Goal: Task Accomplishment & Management: Complete application form

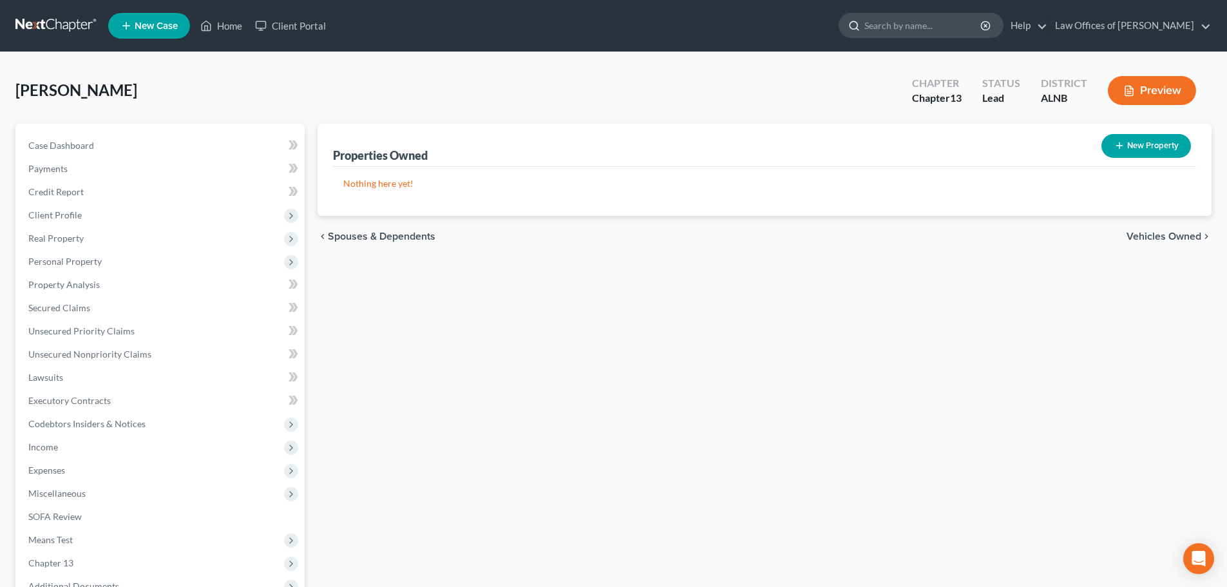
click at [943, 20] on input "search" at bounding box center [924, 26] width 118 height 24
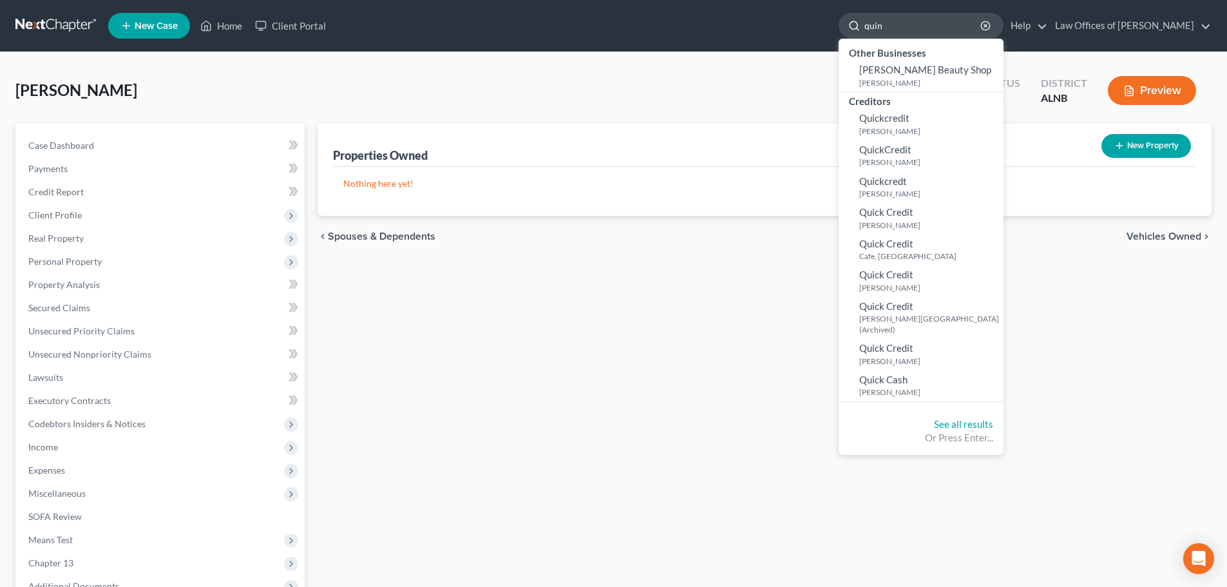
type input "[PERSON_NAME]"
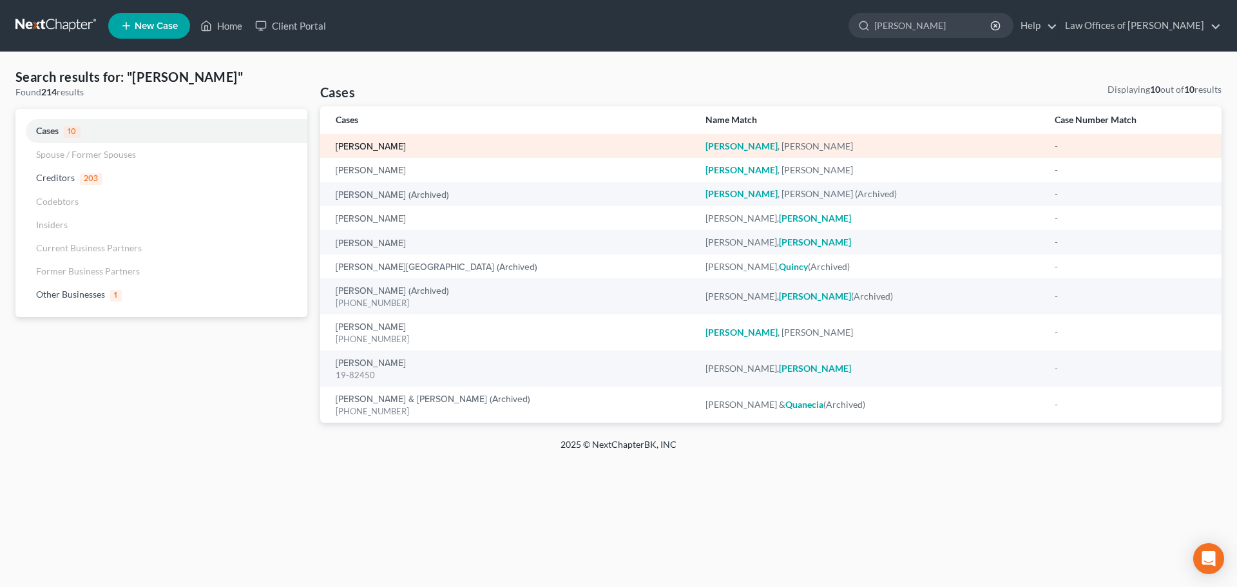
click at [365, 146] on link "[PERSON_NAME]" at bounding box center [371, 146] width 70 height 9
select select "3"
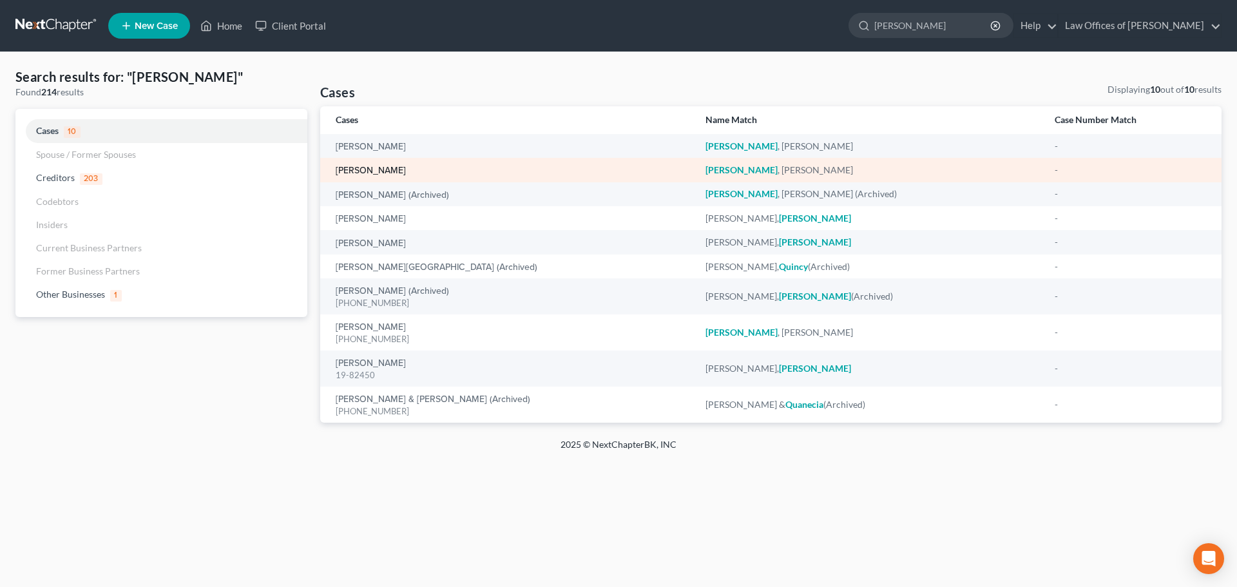
click at [375, 169] on link "[PERSON_NAME]" at bounding box center [371, 170] width 70 height 9
select select "3"
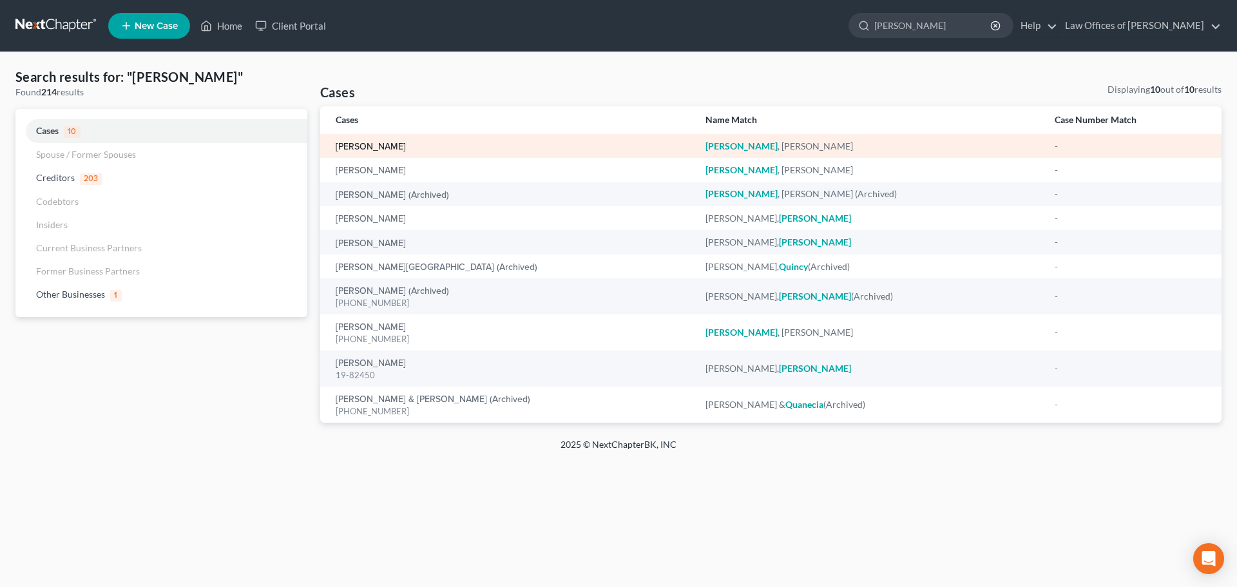
click at [393, 144] on link "[PERSON_NAME]" at bounding box center [371, 146] width 70 height 9
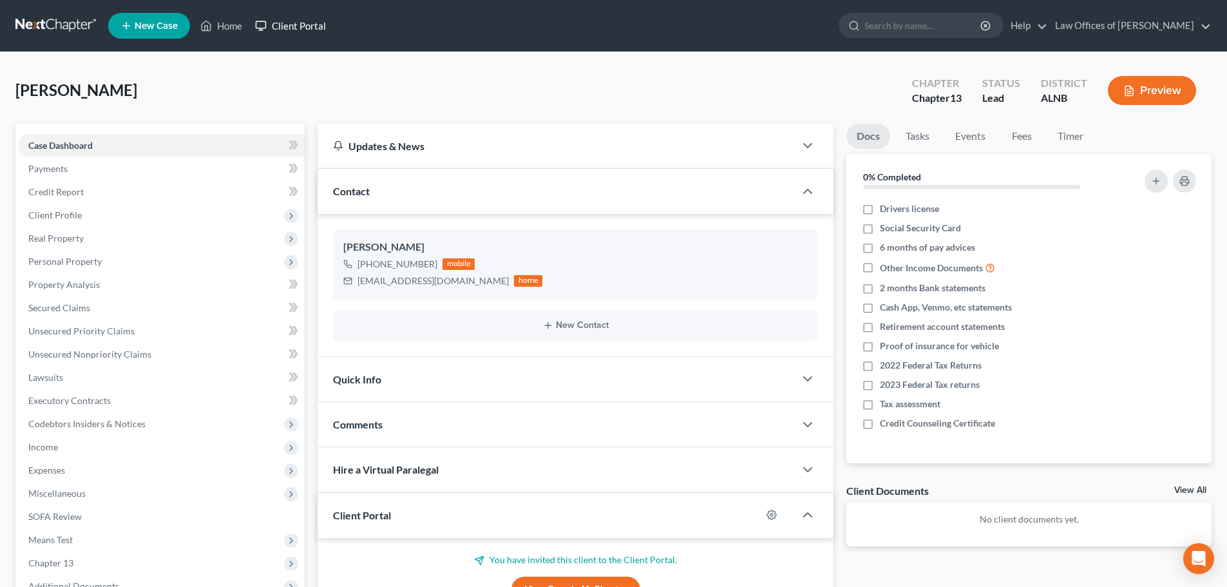
click at [305, 24] on link "Client Portal" at bounding box center [291, 25] width 84 height 23
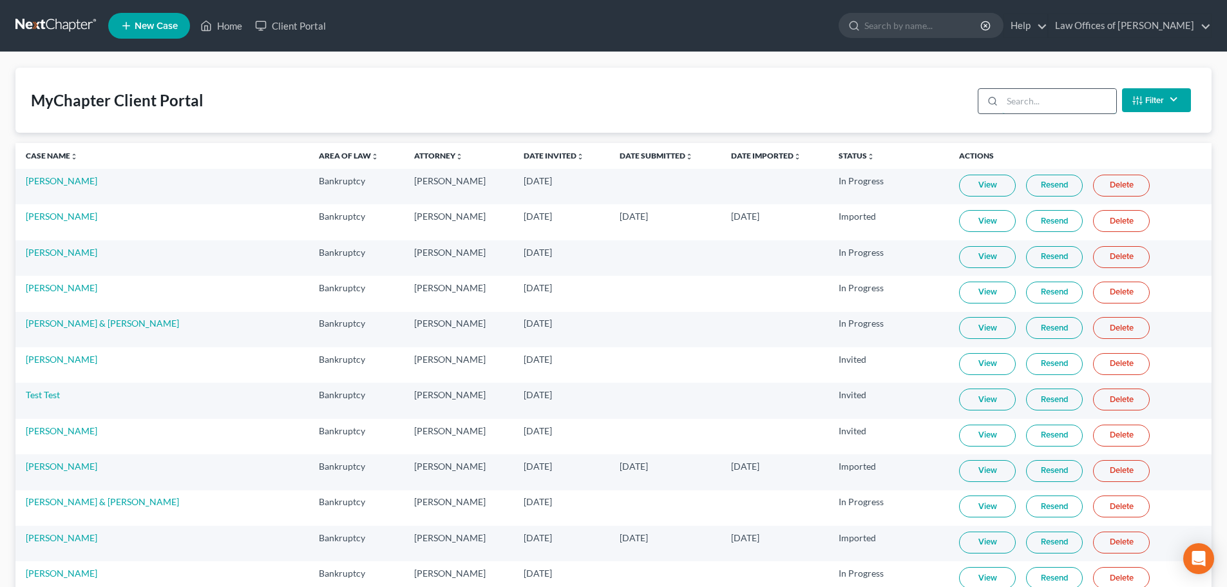
click at [1070, 98] on input "search" at bounding box center [1060, 101] width 114 height 24
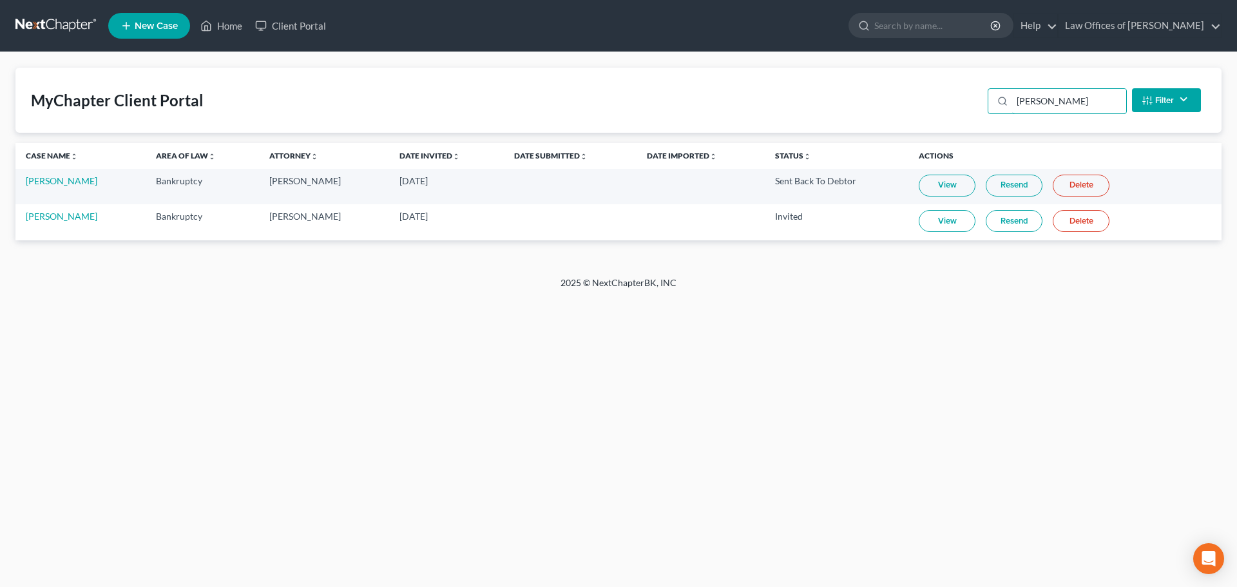
type input "[PERSON_NAME]"
click at [1002, 222] on link "Resend" at bounding box center [1014, 221] width 57 height 22
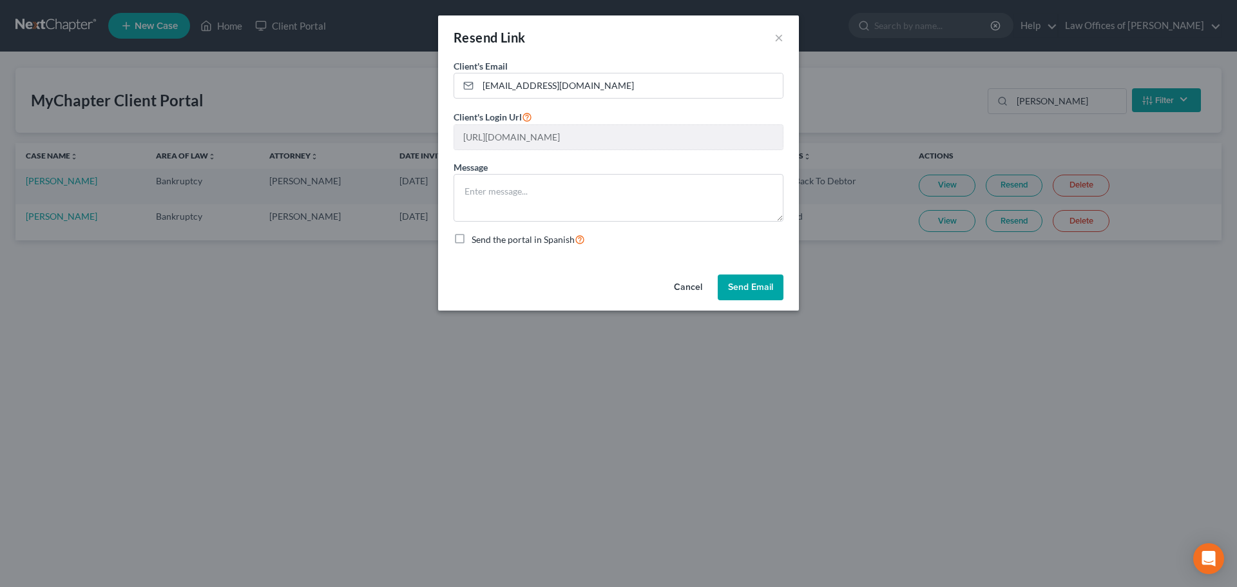
click at [751, 291] on button "Send Email" at bounding box center [751, 287] width 66 height 26
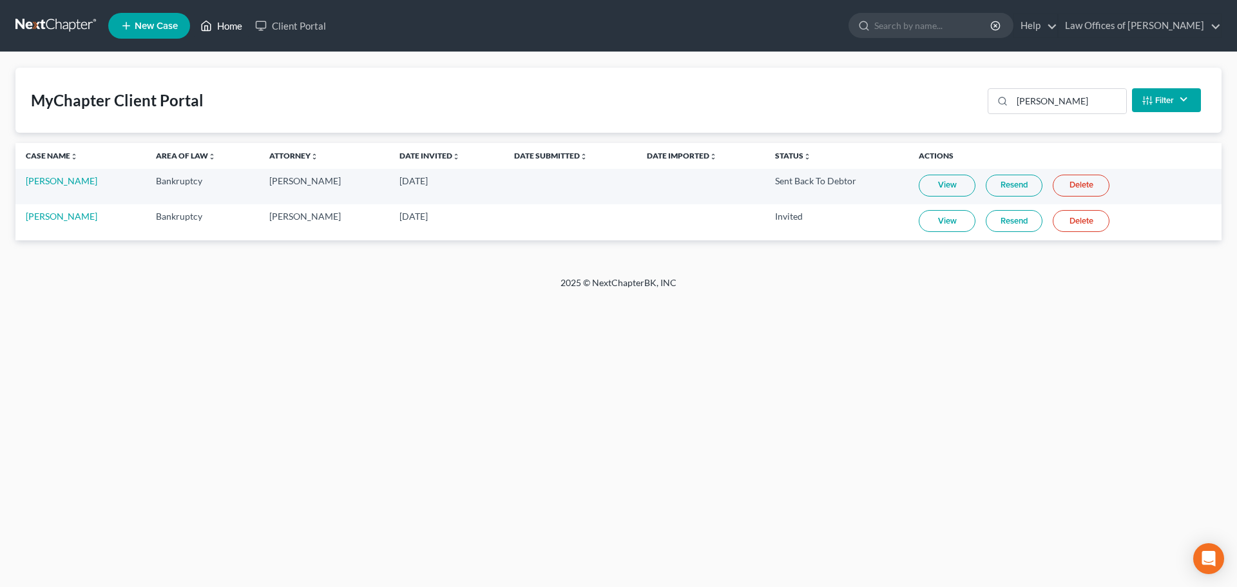
click at [222, 22] on link "Home" at bounding box center [221, 25] width 55 height 23
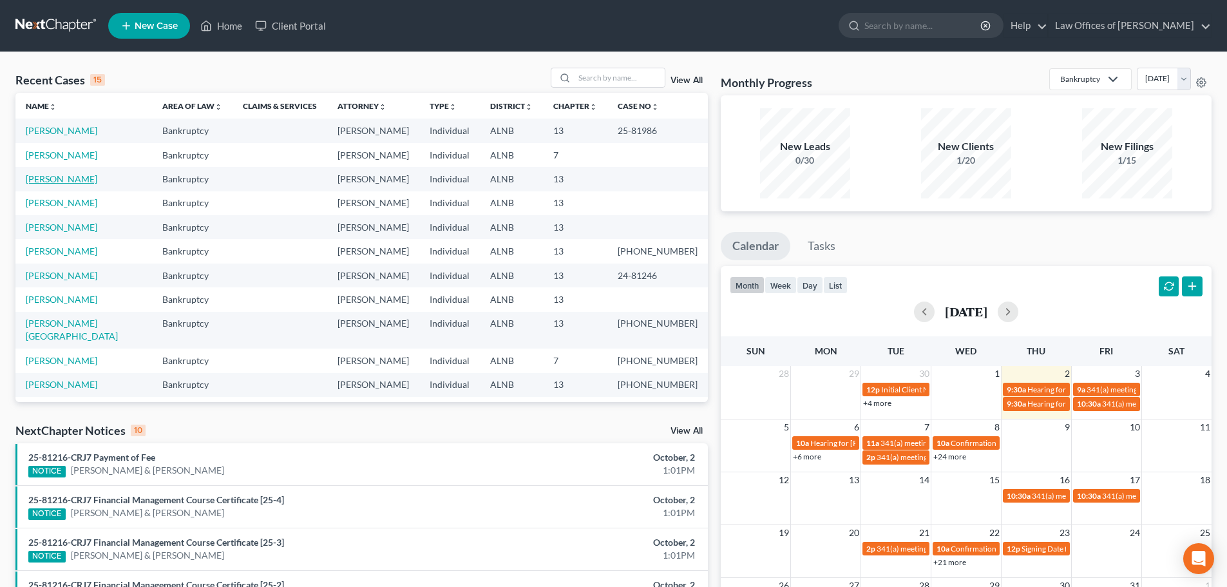
click at [48, 178] on link "[PERSON_NAME]" at bounding box center [62, 178] width 72 height 11
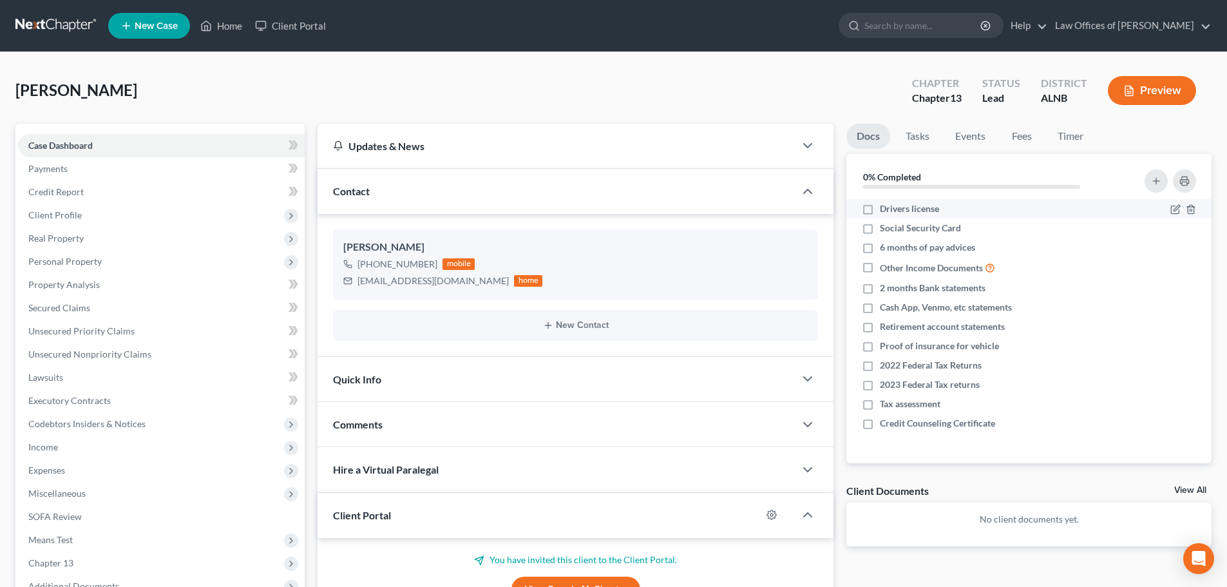
click at [880, 213] on label "Drivers license" at bounding box center [909, 208] width 59 height 13
click at [885, 211] on input "Drivers license" at bounding box center [889, 206] width 8 height 8
checkbox input "true"
click at [880, 226] on label "Social Security Card" at bounding box center [920, 228] width 81 height 13
click at [885, 226] on input "Social Security Card" at bounding box center [889, 226] width 8 height 8
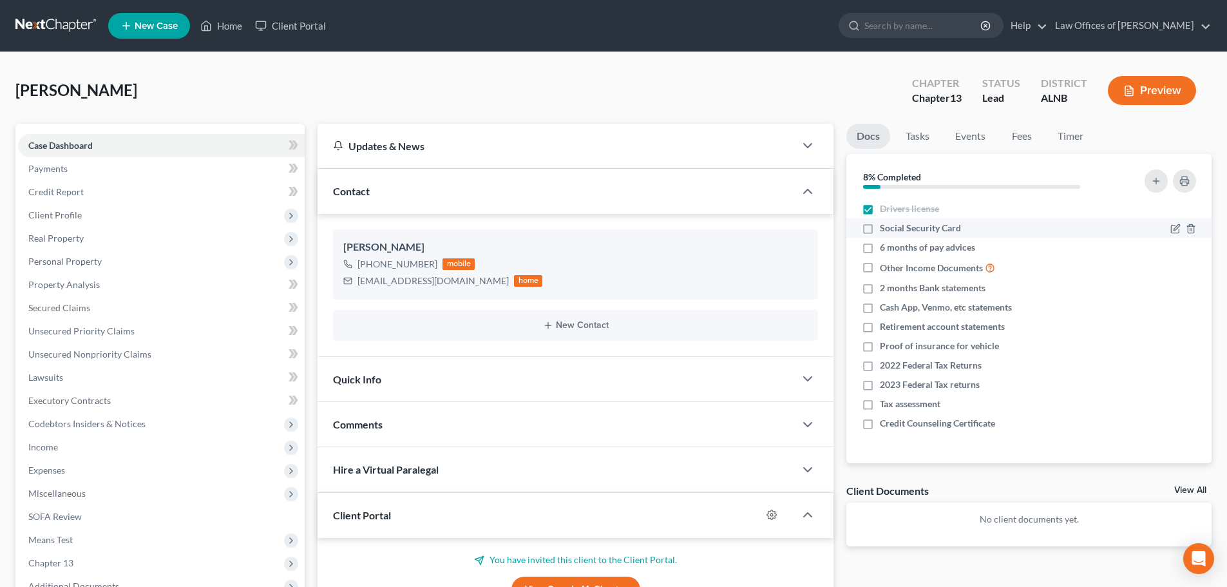
checkbox input "true"
click at [1175, 365] on icon "button" at bounding box center [1177, 365] width 6 height 6
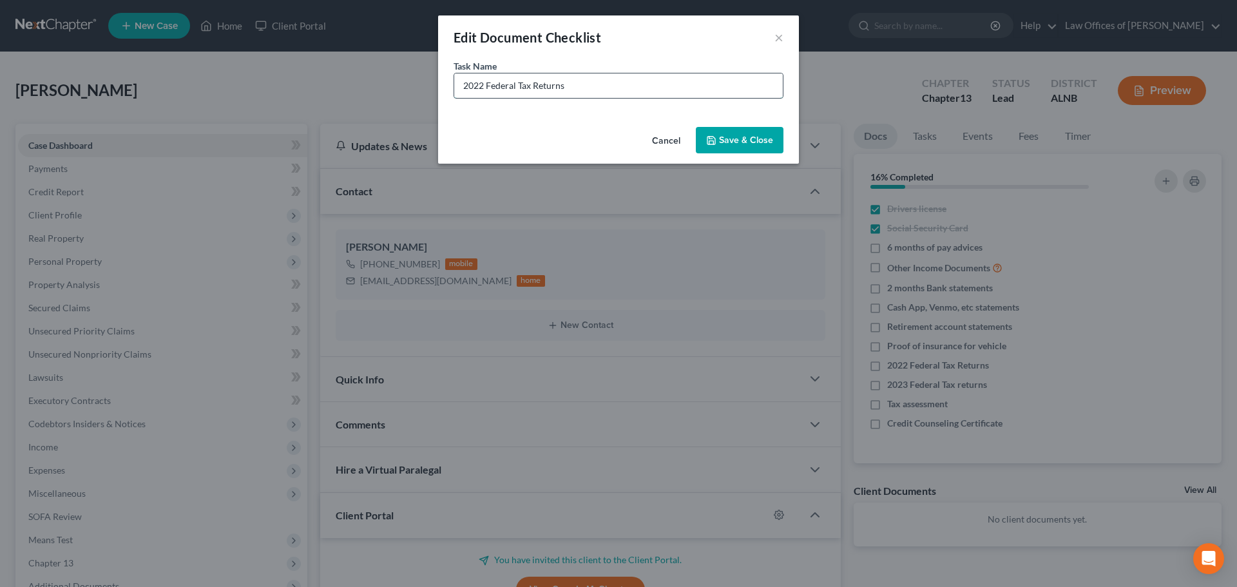
click at [484, 86] on input "2022 Federal Tax Returns" at bounding box center [618, 85] width 329 height 24
type input "2024 Federal Tax Returns"
click at [745, 135] on button "Save & Close" at bounding box center [740, 140] width 88 height 27
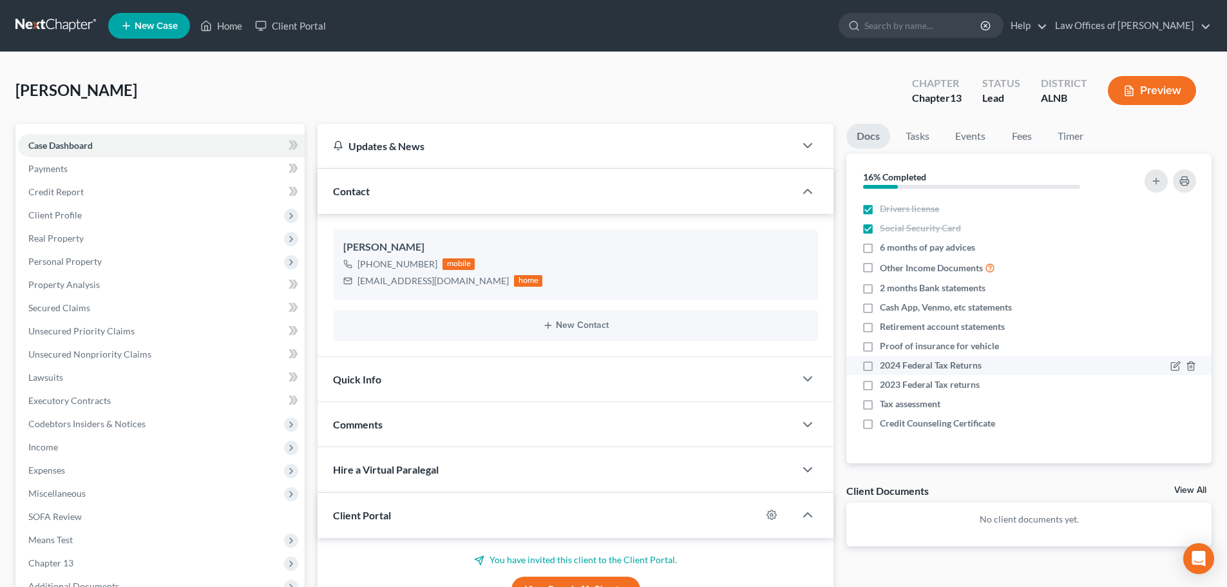
click at [880, 365] on label "2024 Federal Tax Returns" at bounding box center [931, 365] width 102 height 13
click at [885, 365] on input "2024 Federal Tax Returns" at bounding box center [889, 363] width 8 height 8
checkbox input "true"
click at [880, 404] on label "Tax assessment" at bounding box center [910, 404] width 61 height 13
click at [885, 404] on input "Tax assessment" at bounding box center [889, 402] width 8 height 8
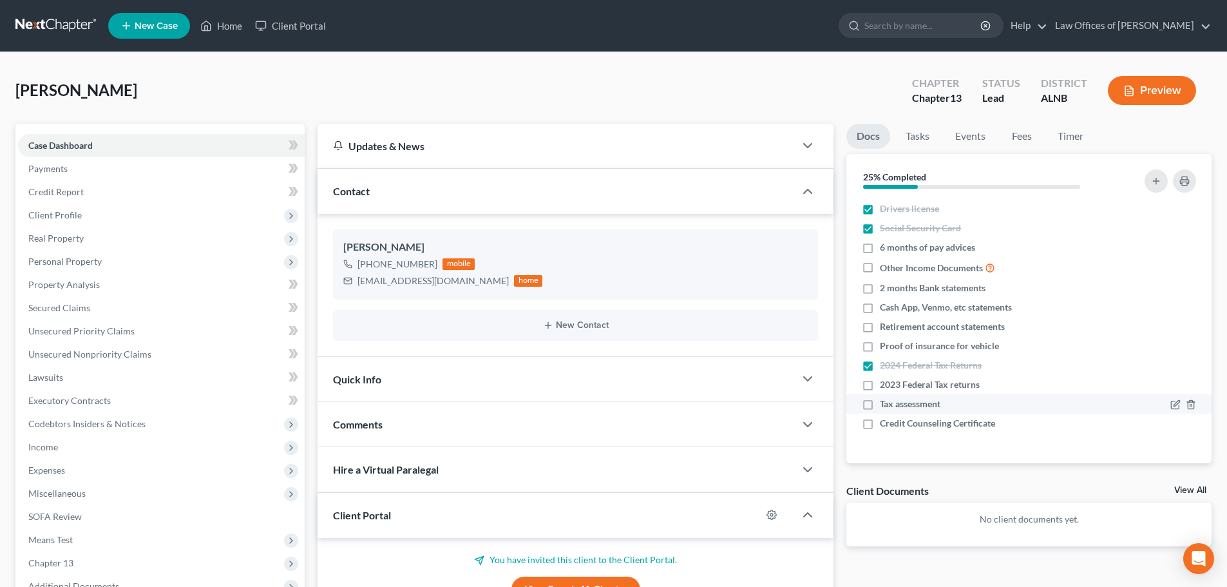
checkbox input "true"
click at [880, 266] on label "Other Income Documents" at bounding box center [937, 267] width 115 height 15
click at [885, 266] on input "Other Income Documents" at bounding box center [889, 264] width 8 height 8
checkbox input "true"
click at [1193, 305] on icon "button" at bounding box center [1191, 308] width 6 height 8
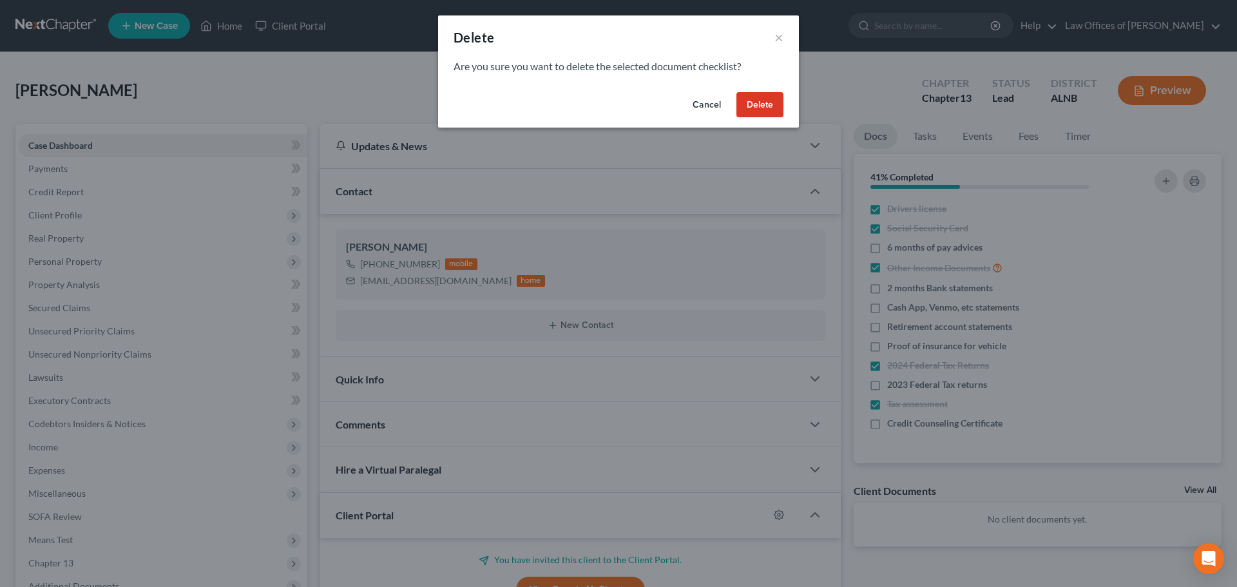
click at [758, 108] on button "Delete" at bounding box center [759, 105] width 47 height 26
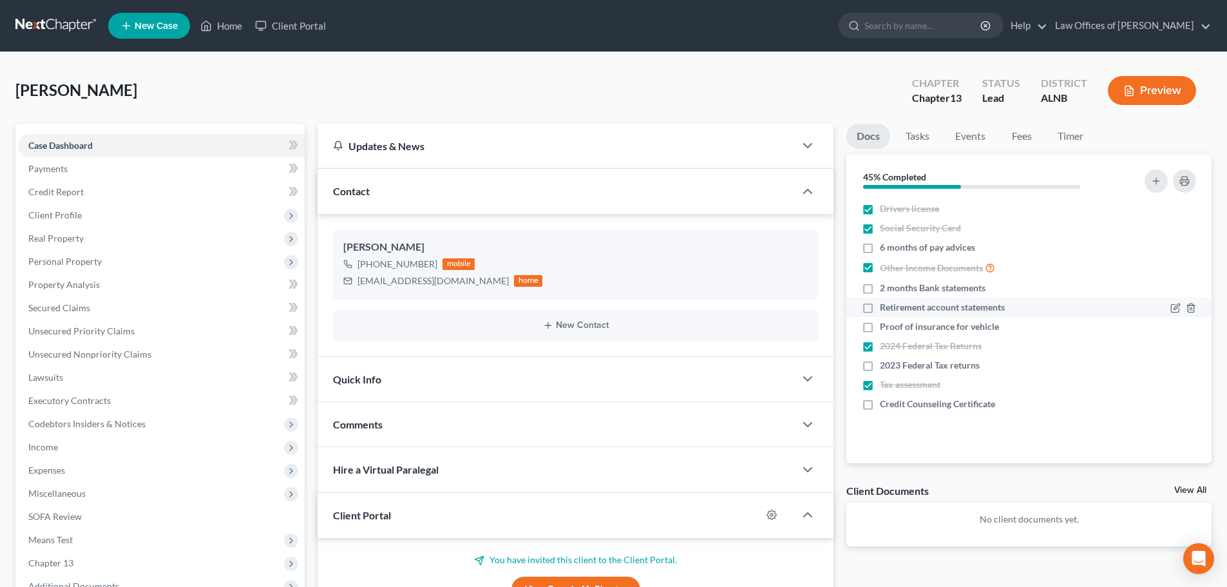
scroll to position [144, 0]
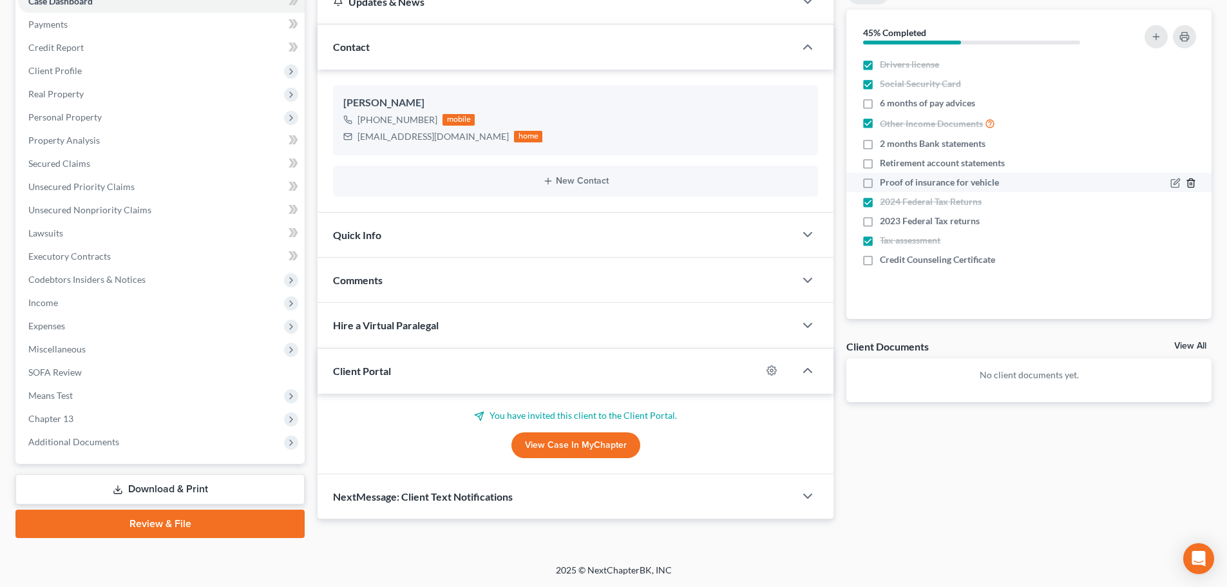
click at [1191, 184] on line "button" at bounding box center [1191, 184] width 0 height 3
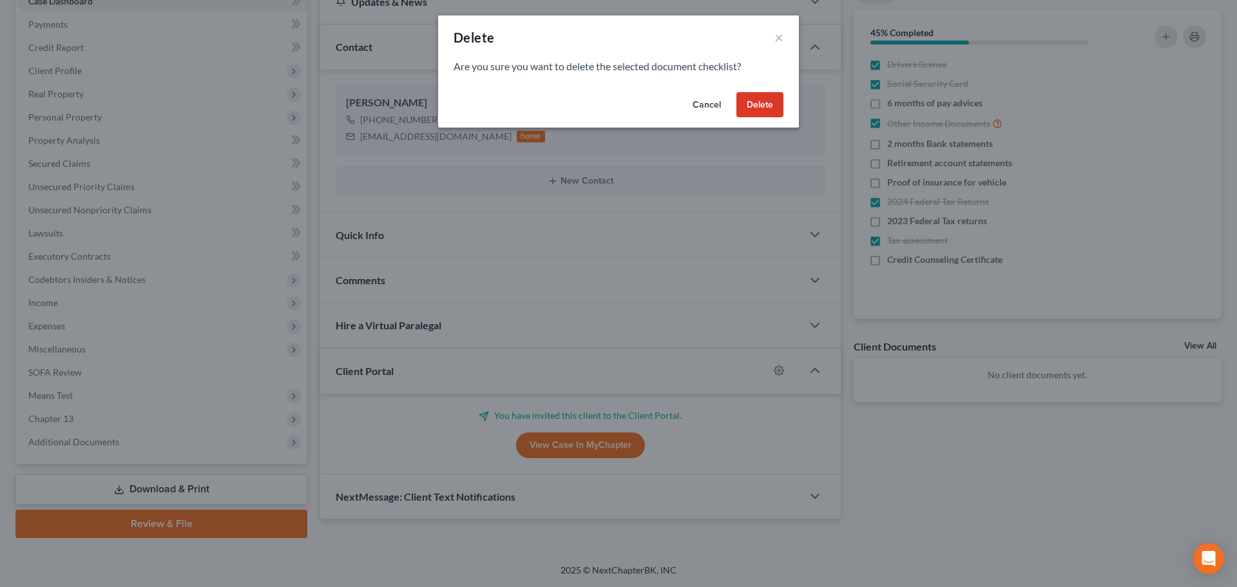
click at [747, 102] on button "Delete" at bounding box center [759, 105] width 47 height 26
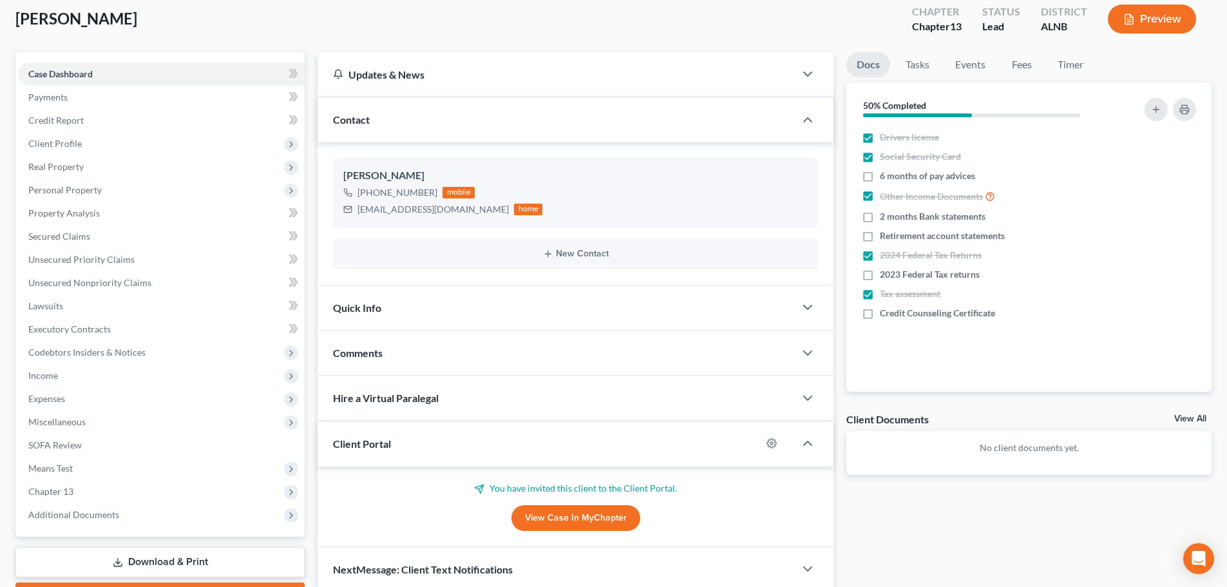
scroll to position [0, 0]
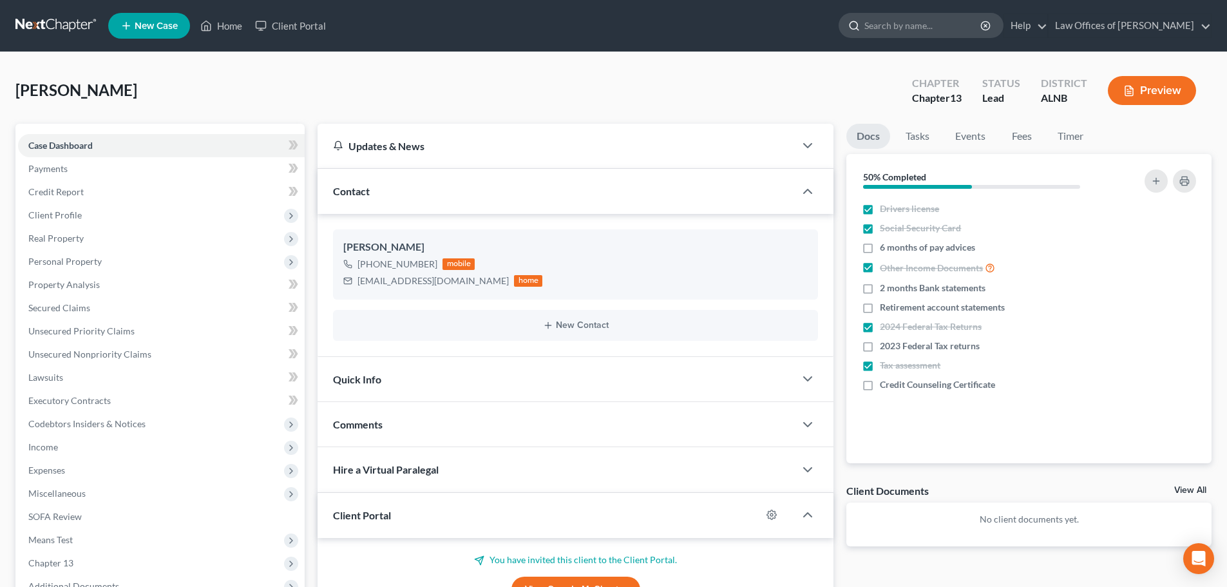
click at [968, 25] on input "search" at bounding box center [924, 26] width 118 height 24
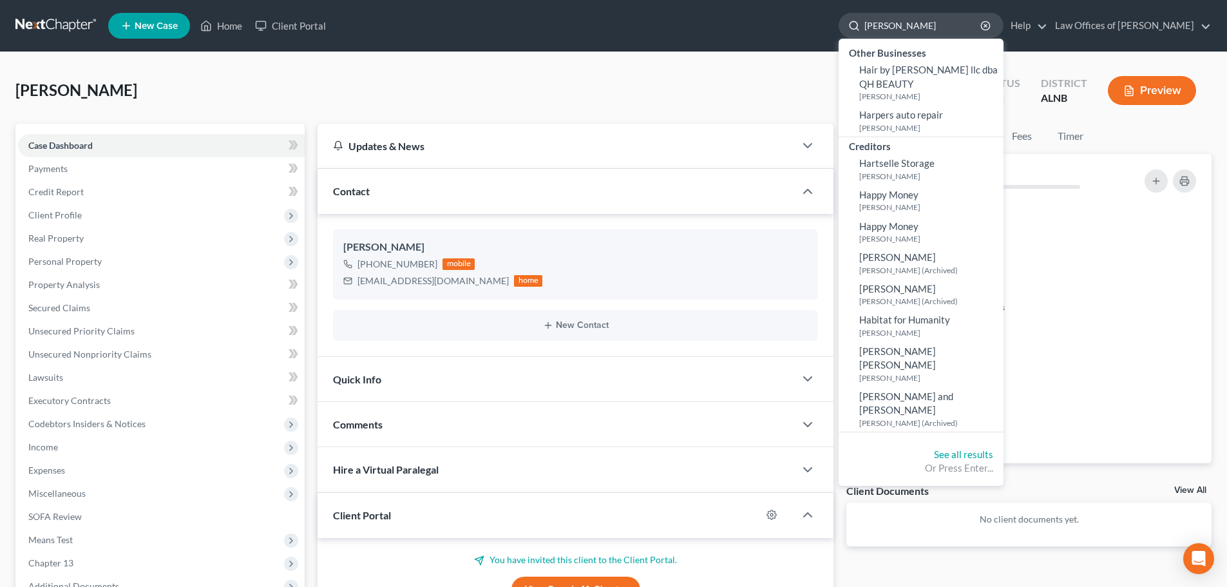
type input "hastings"
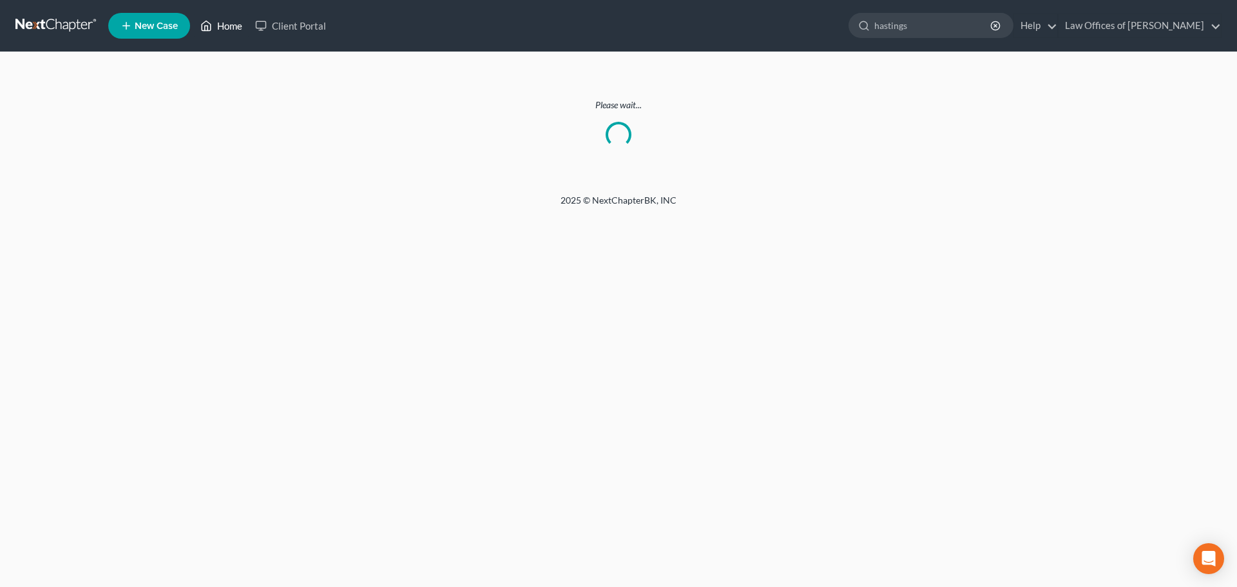
click at [225, 24] on link "Home" at bounding box center [221, 25] width 55 height 23
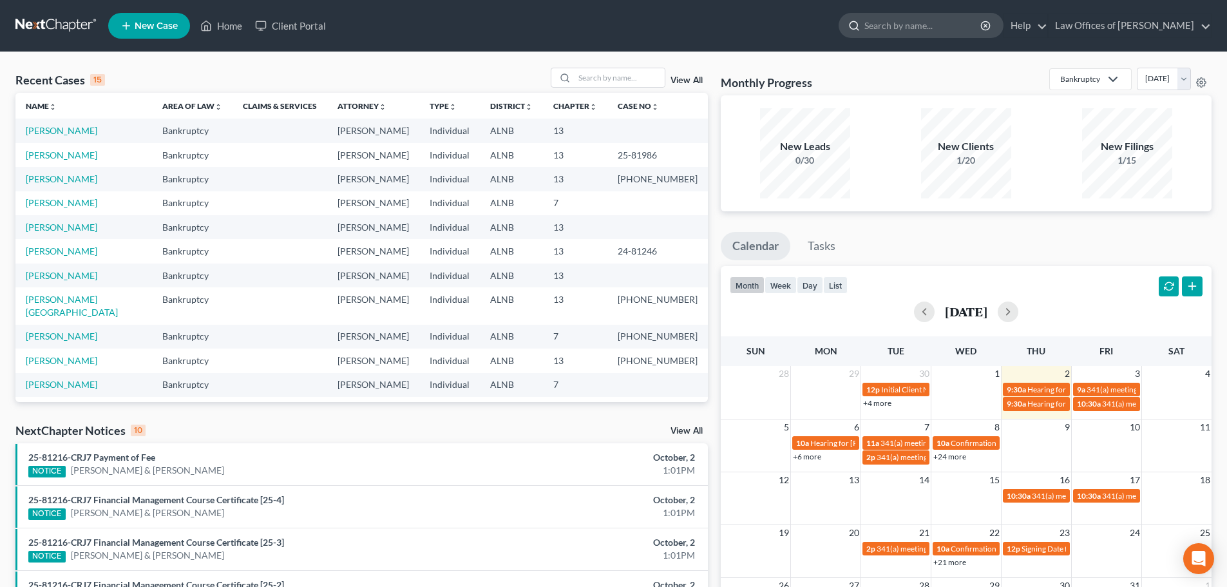
click at [940, 24] on input "search" at bounding box center [924, 26] width 118 height 24
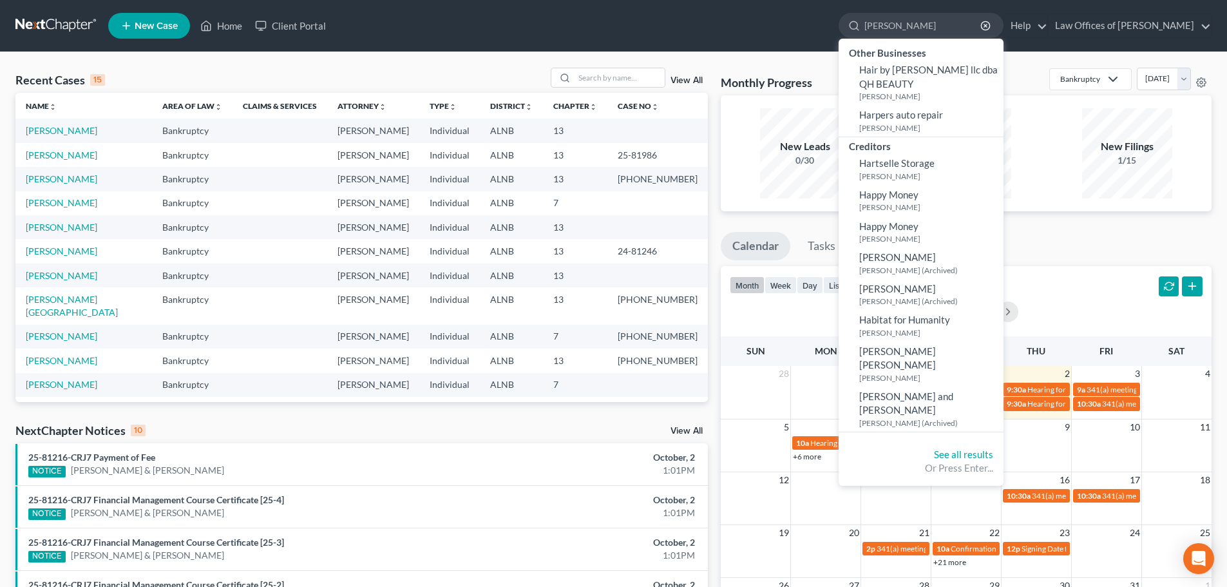
type input "hastings"
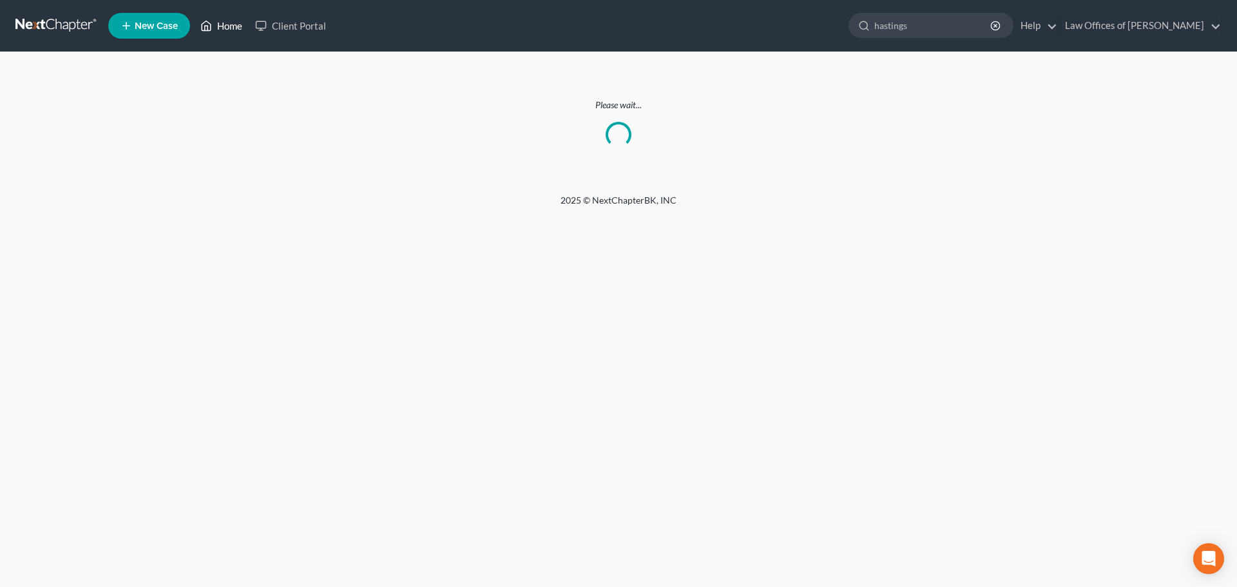
click at [231, 31] on link "Home" at bounding box center [221, 25] width 55 height 23
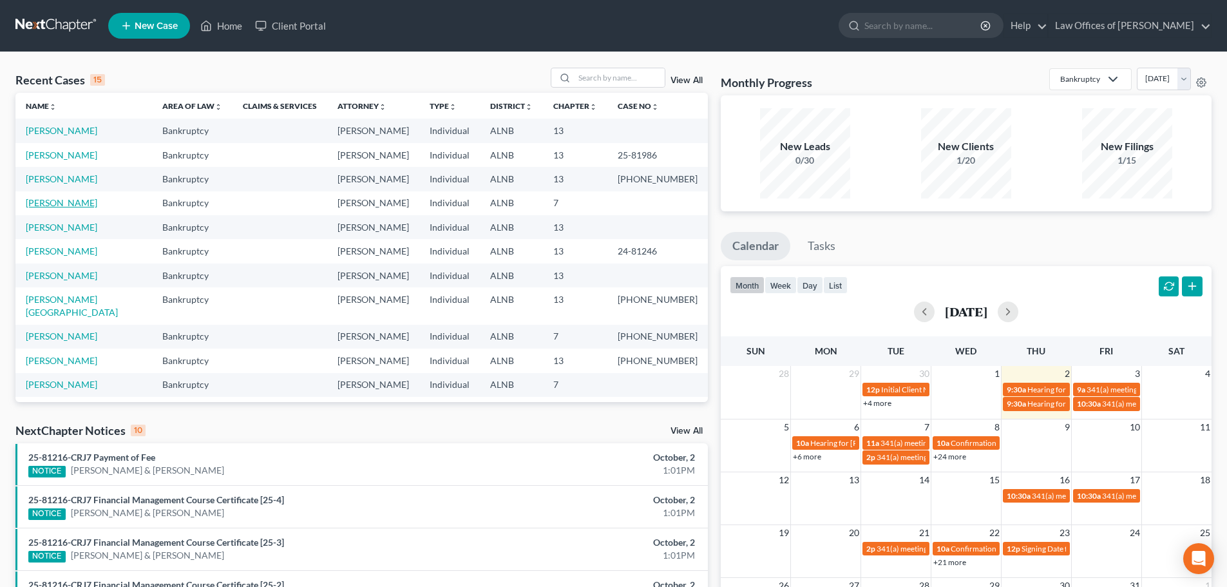
click at [72, 204] on link "[PERSON_NAME]" at bounding box center [62, 202] width 72 height 11
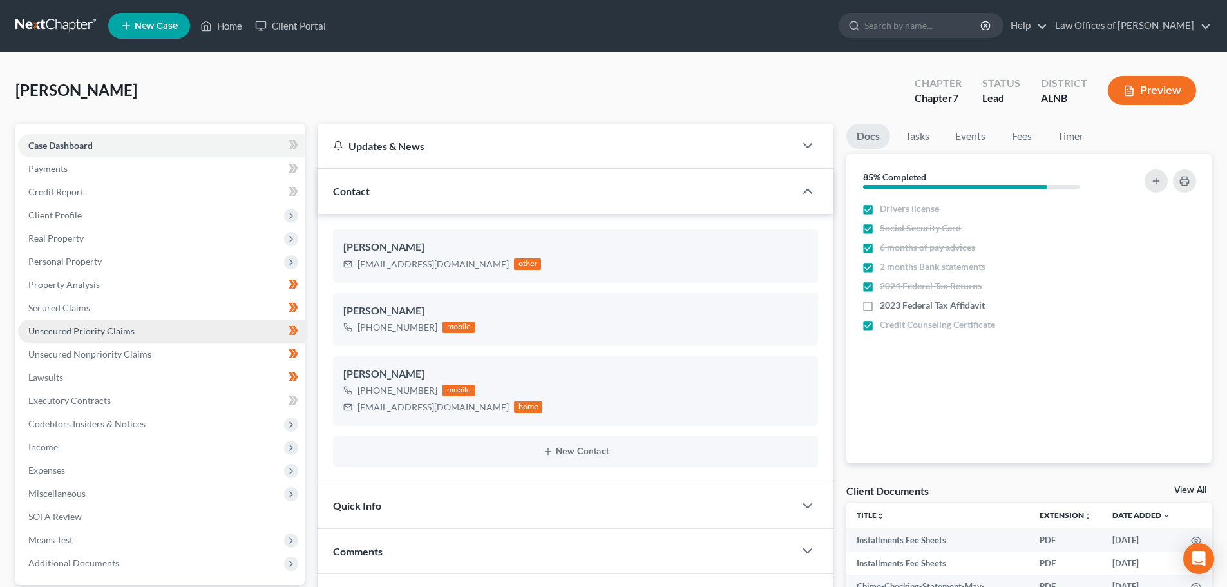
drag, startPoint x: 125, startPoint y: 331, endPoint x: 137, endPoint y: 331, distance: 12.3
click at [125, 331] on span "Unsecured Priority Claims" at bounding box center [81, 330] width 106 height 11
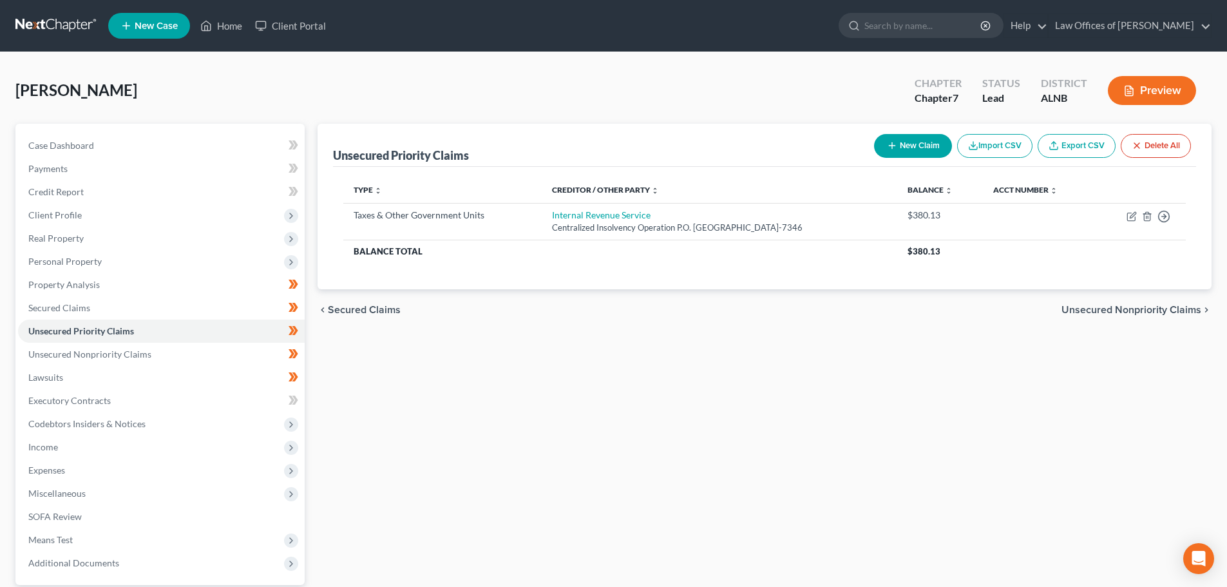
click at [896, 142] on button "New Claim" at bounding box center [913, 146] width 78 height 24
select select "0"
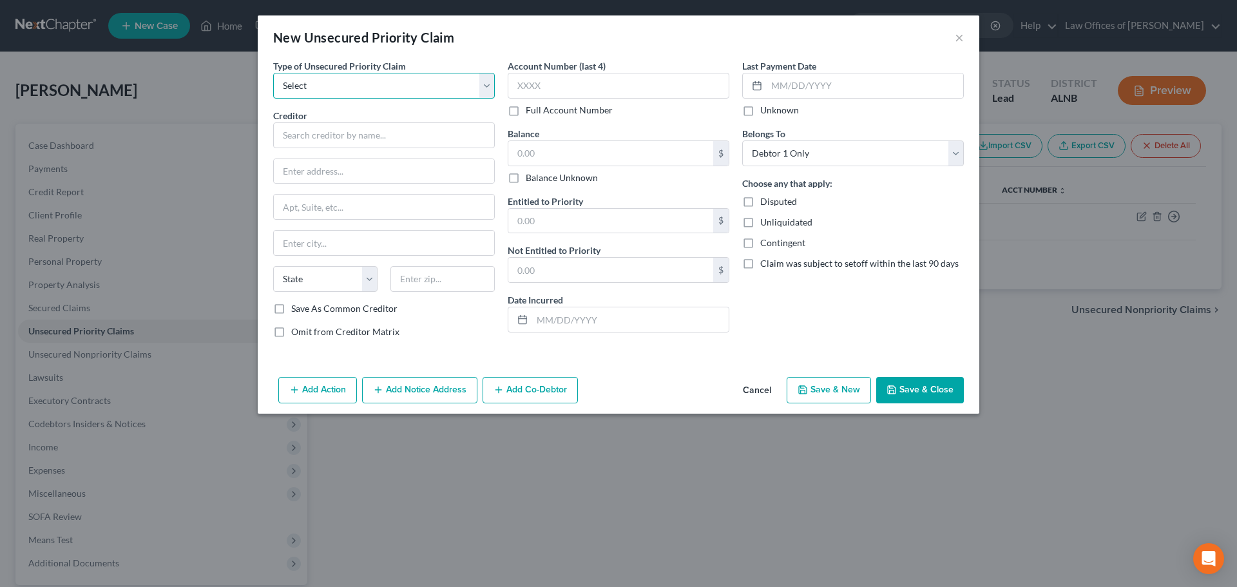
click at [484, 90] on select "Select Taxes & Other Government Units Domestic Support Obligations Extensions o…" at bounding box center [384, 86] width 222 height 26
select select "0"
click at [273, 73] on select "Select Taxes & Other Government Units Domestic Support Obligations Extensions o…" at bounding box center [384, 86] width 222 height 26
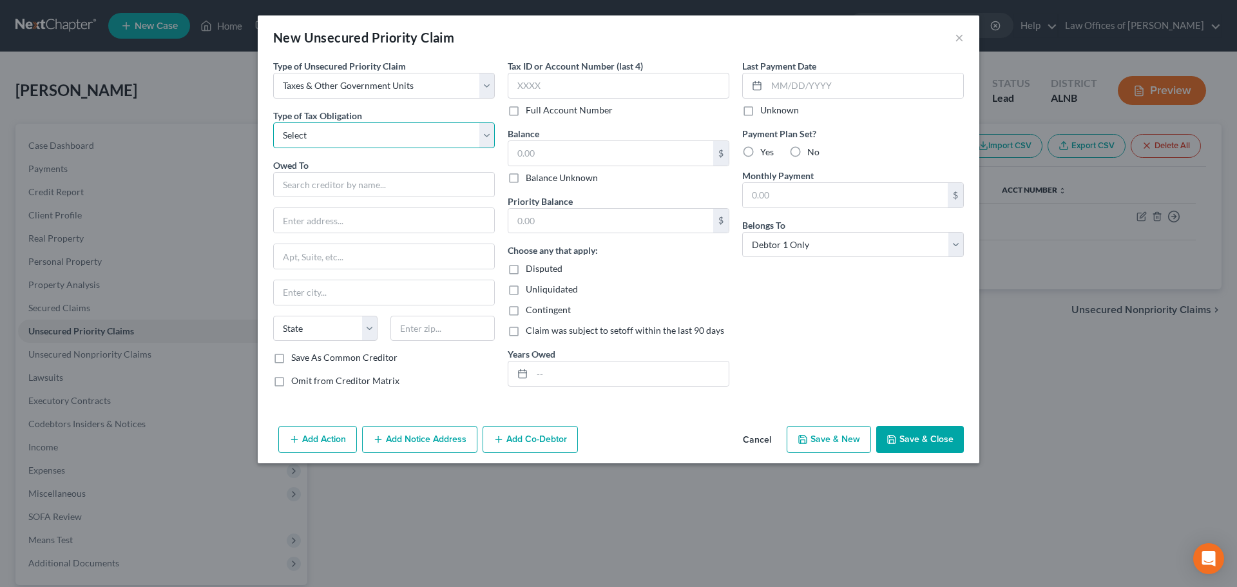
click at [486, 140] on select "Select Federal City State Franchise Tax Board Other" at bounding box center [384, 135] width 222 height 26
select select "2"
click at [273, 122] on select "Select Federal City State Franchise Tax Board Other" at bounding box center [384, 135] width 222 height 26
click at [479, 185] on input "text" at bounding box center [384, 185] width 222 height 26
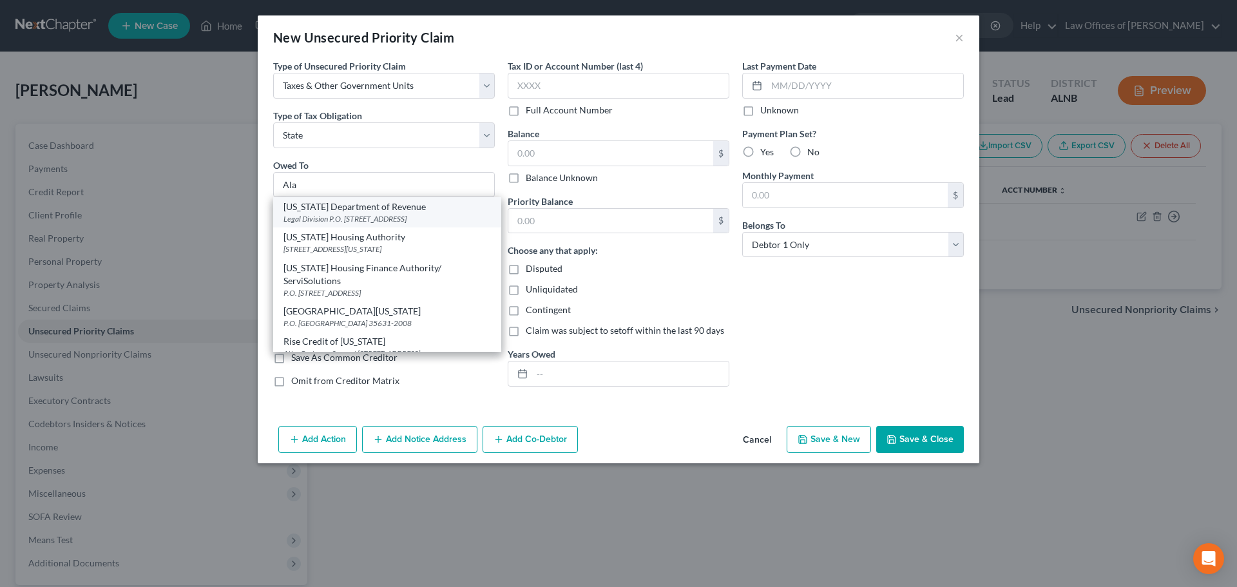
click at [372, 206] on div "[US_STATE] Department of Revenue" at bounding box center [387, 206] width 207 height 13
type input "[US_STATE] Department of Revenue"
type input "Legal Division"
type input "P.O. Box 32001"
type input "[PERSON_NAME]"
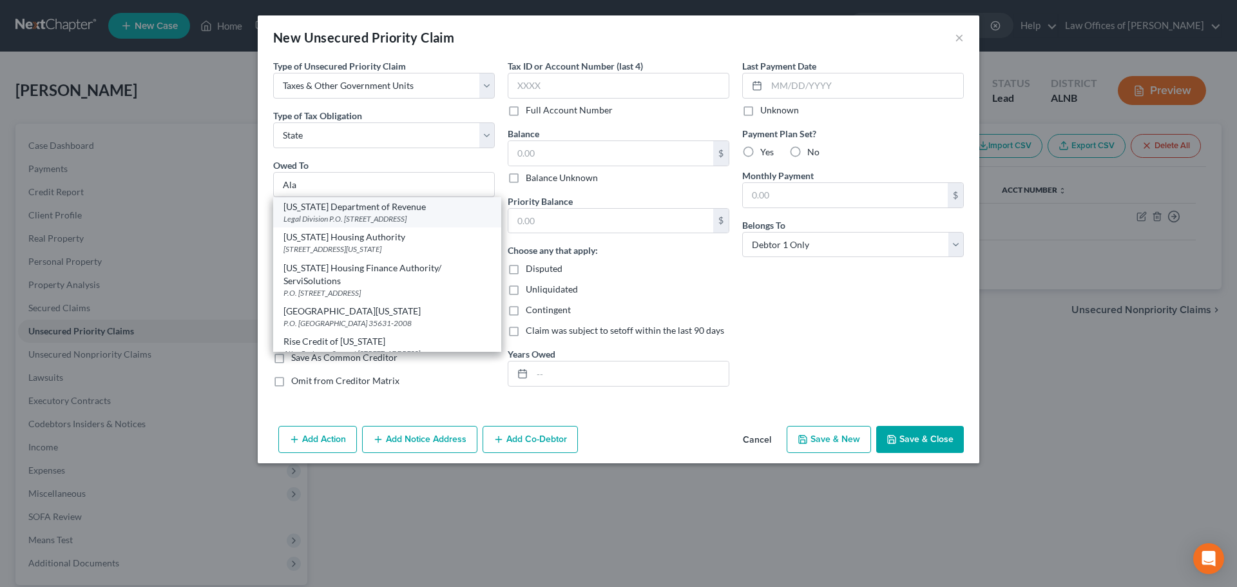
select select "0"
type input "36132"
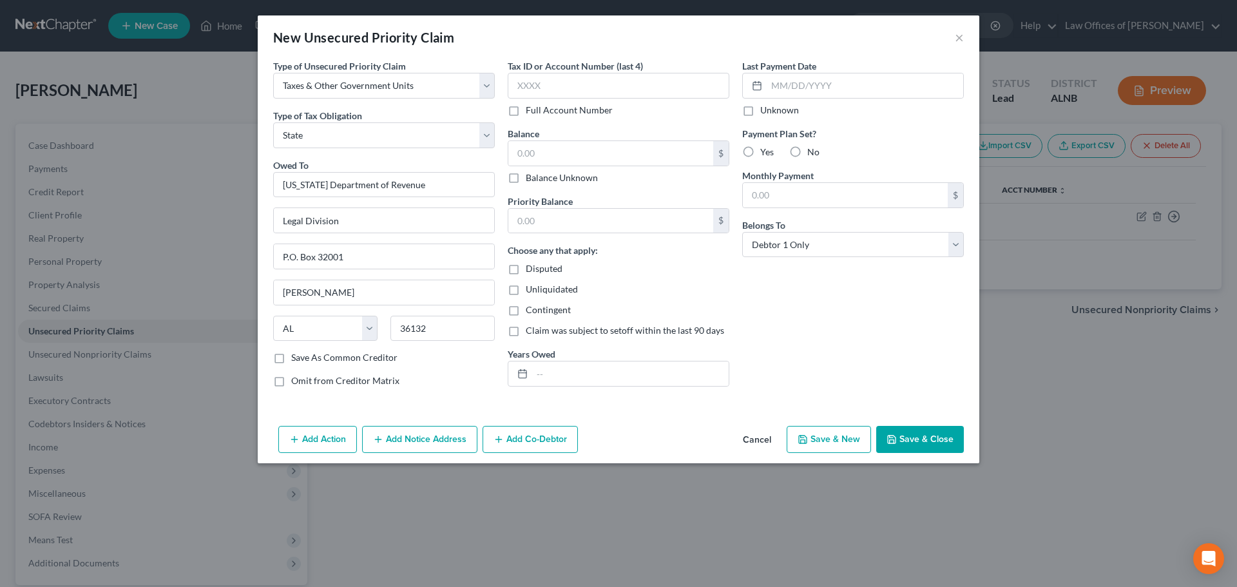
click at [526, 177] on label "Balance Unknown" at bounding box center [562, 177] width 72 height 13
click at [531, 177] on input "Balance Unknown" at bounding box center [535, 175] width 8 height 8
checkbox input "true"
type input "0.00"
click at [934, 440] on button "Save & Close" at bounding box center [920, 439] width 88 height 27
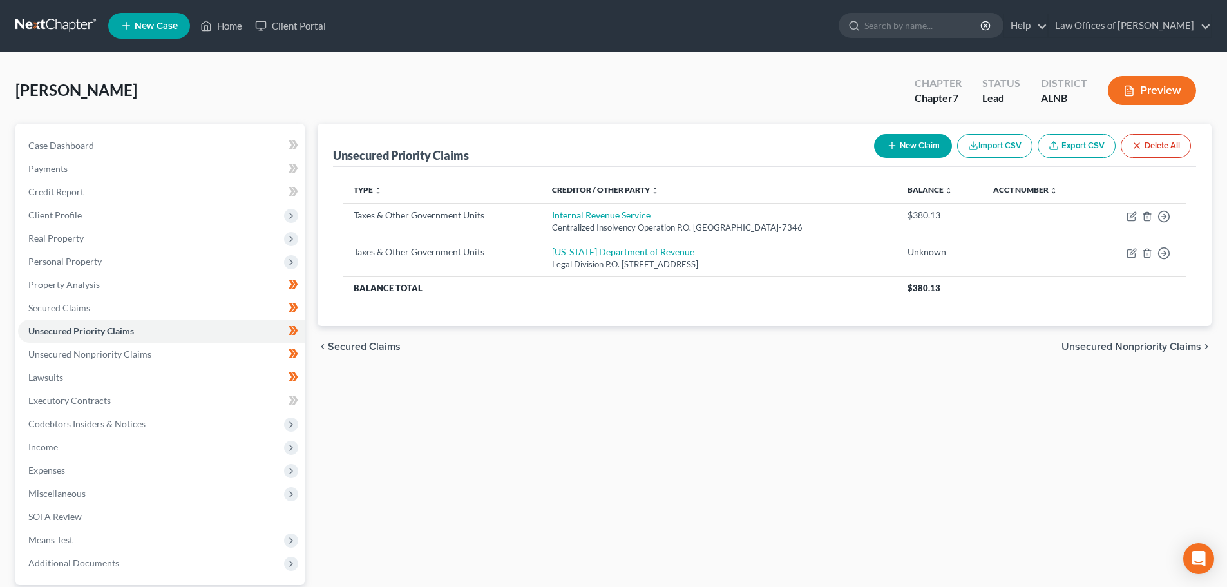
click at [952, 394] on div "Unsecured Priority Claims New Claim Import CSV Export CSV Delete All Type expan…" at bounding box center [764, 391] width 907 height 535
drag, startPoint x: 630, startPoint y: 79, endPoint x: 636, endPoint y: 73, distance: 7.8
click at [630, 79] on div "[GEOGRAPHIC_DATA][PERSON_NAME] Upgraded Chapter Chapter 7 Status Lead District …" at bounding box center [613, 96] width 1197 height 56
click at [863, 354] on div "chevron_left Secured Claims Unsecured Nonpriority Claims chevron_right" at bounding box center [765, 346] width 894 height 41
click at [1047, 302] on div "Type expand_more expand_less unfold_more Creditor / Other Party expand_more exp…" at bounding box center [764, 246] width 863 height 159
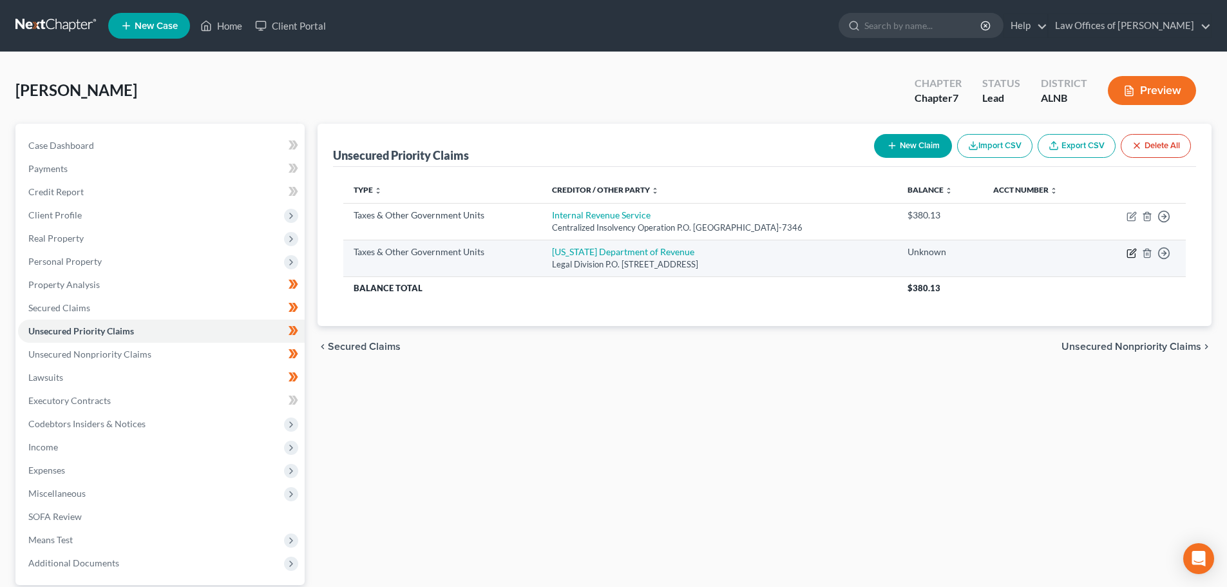
click at [1130, 255] on icon "button" at bounding box center [1133, 252] width 6 height 6
select select "2"
select select "0"
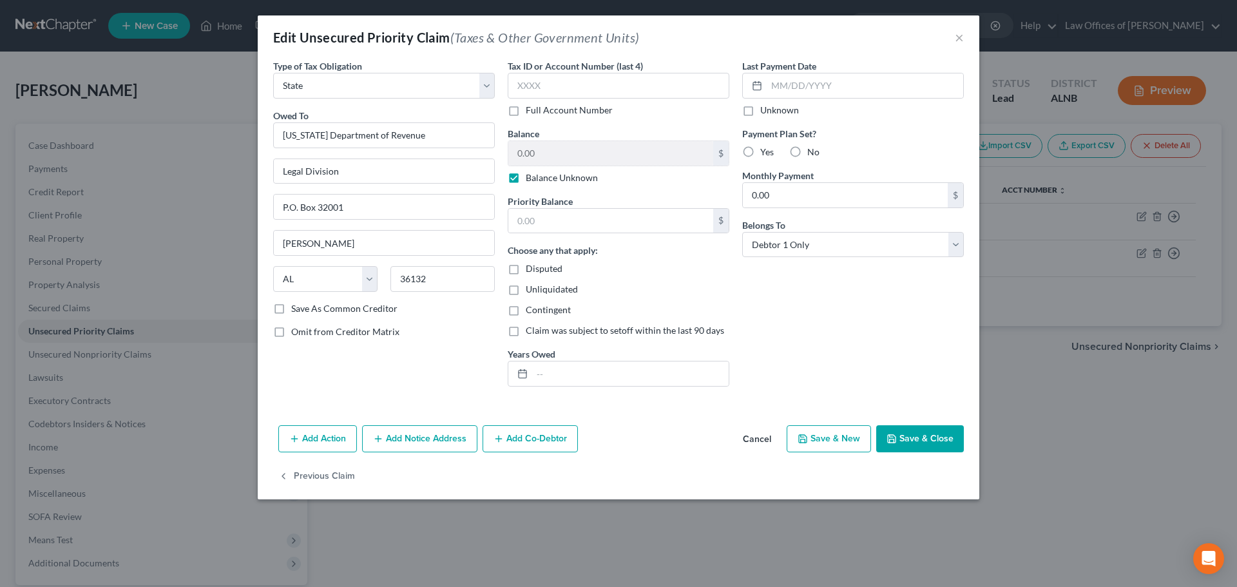
click at [526, 180] on label "Balance Unknown" at bounding box center [562, 177] width 72 height 13
click at [531, 180] on input "Balance Unknown" at bounding box center [535, 175] width 8 height 8
checkbox input "false"
click at [572, 153] on input "0.00" at bounding box center [610, 153] width 205 height 24
type input "10,004.39"
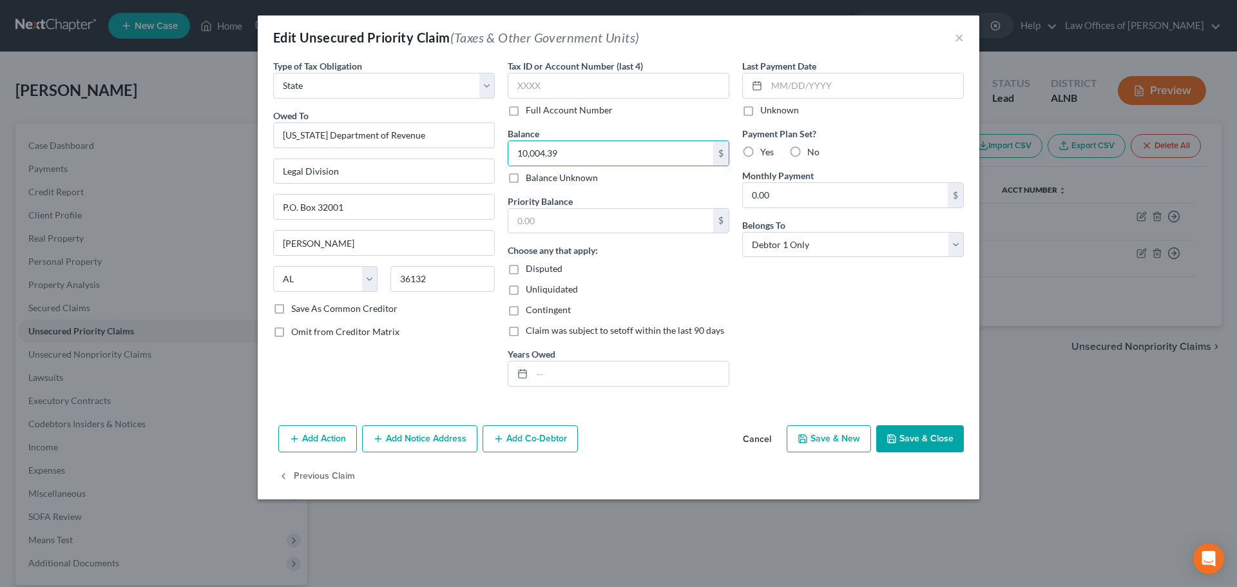
click at [909, 435] on button "Save & Close" at bounding box center [920, 438] width 88 height 27
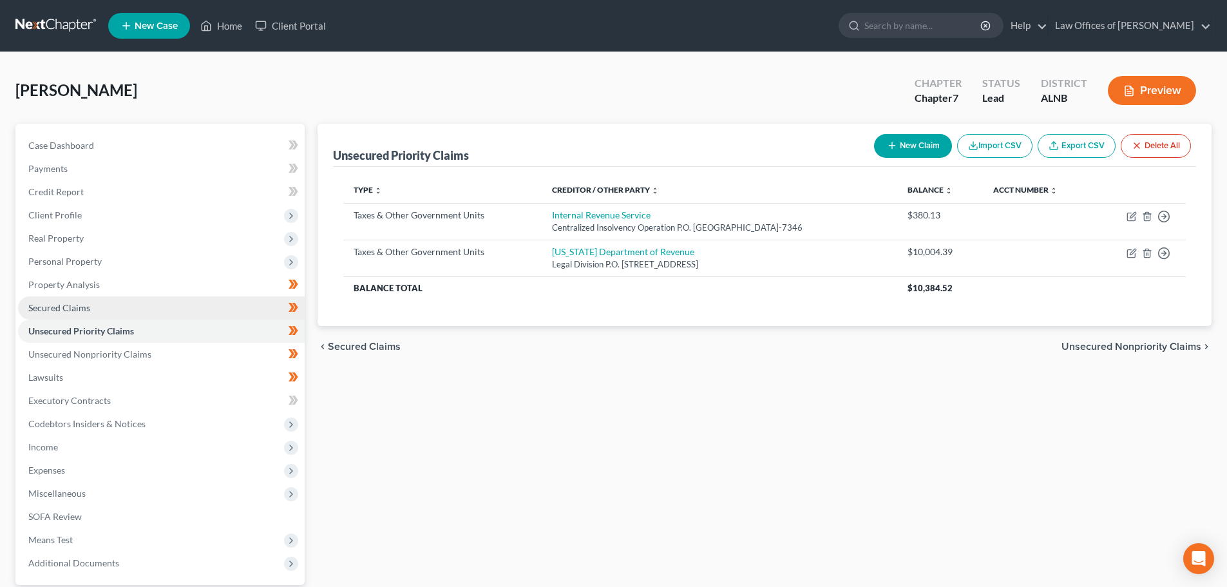
click at [160, 303] on link "Secured Claims" at bounding box center [161, 307] width 287 height 23
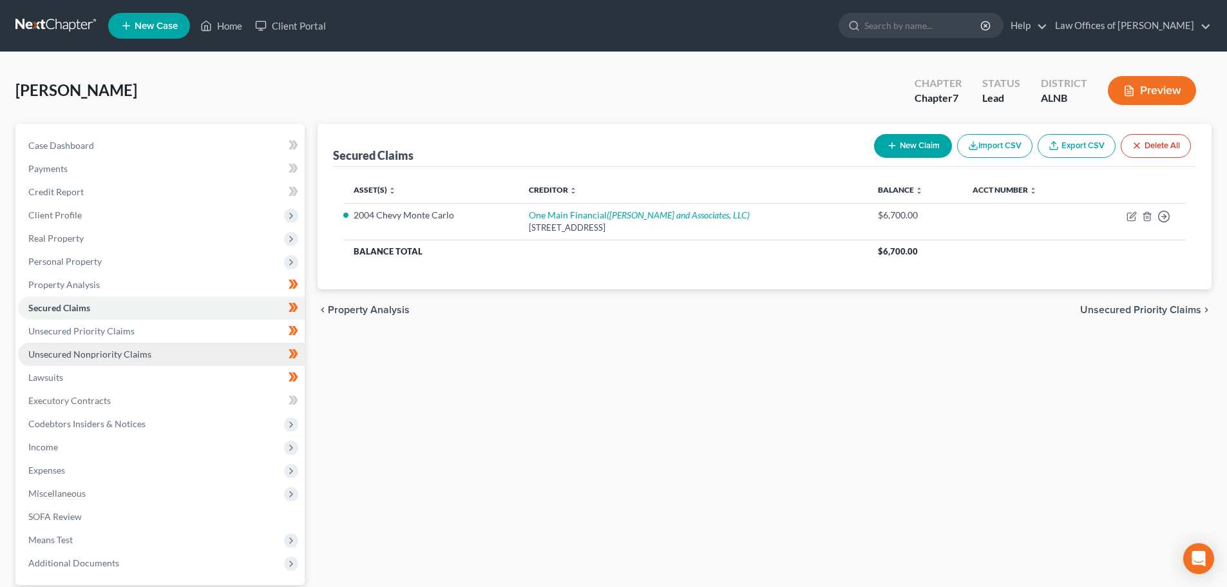
click at [141, 357] on span "Unsecured Nonpriority Claims" at bounding box center [89, 354] width 123 height 11
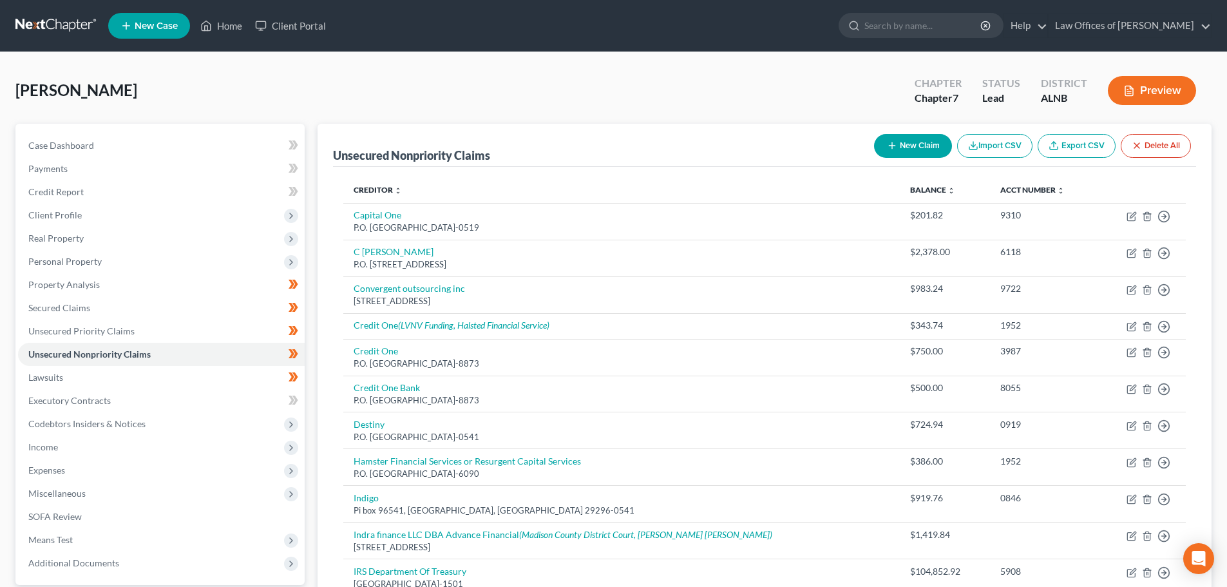
click at [910, 145] on button "New Claim" at bounding box center [913, 146] width 78 height 24
select select "0"
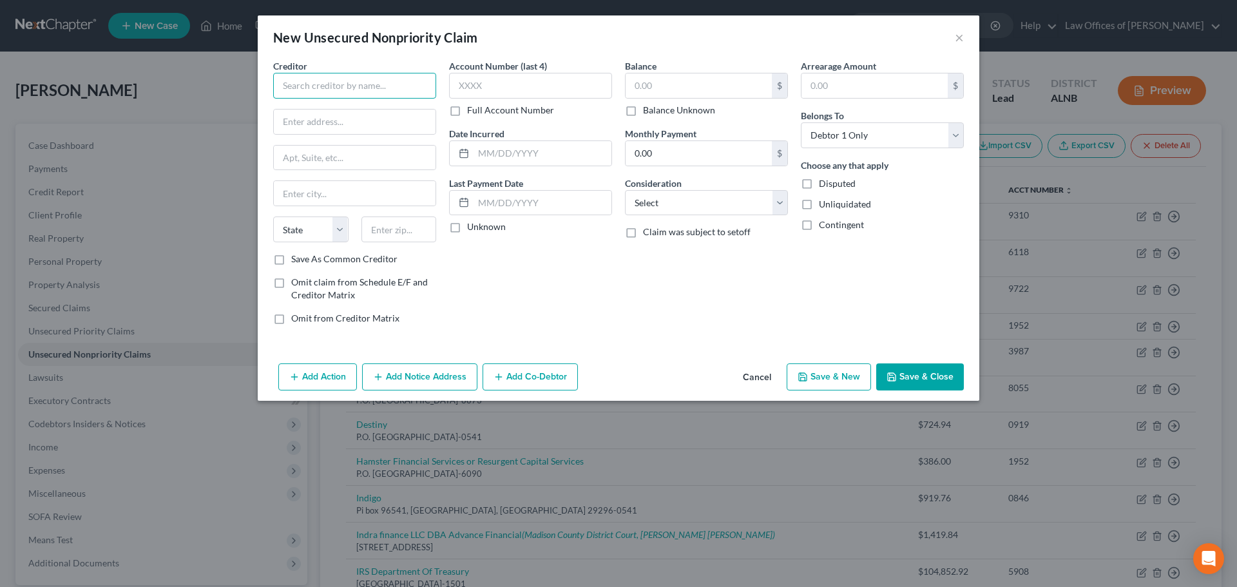
click at [419, 89] on input "text" at bounding box center [354, 86] width 163 height 26
type input "24/7 Advance Financial"
click at [387, 115] on input "text" at bounding box center [355, 122] width 162 height 24
paste input "2009 [PERSON_NAME]"
type input "2009 [PERSON_NAME]"
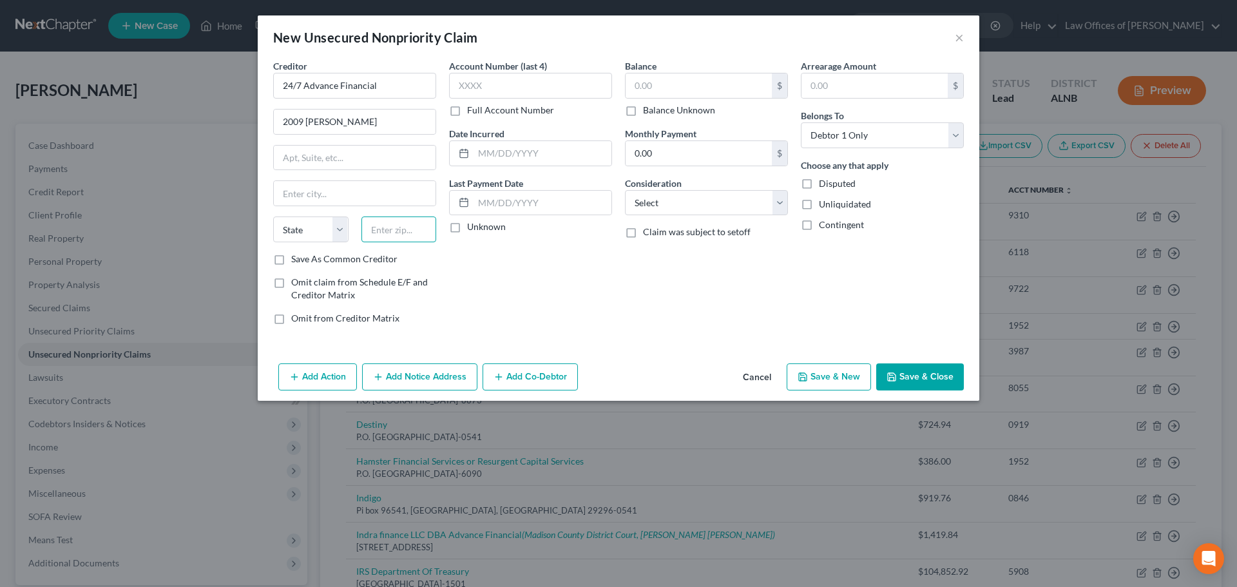
click at [403, 229] on input "text" at bounding box center [398, 229] width 75 height 26
paste input "37334"
type input "37334"
click at [568, 296] on div "Account Number (last 4) Full Account Number Date Incurred Last Payment Date Unk…" at bounding box center [531, 197] width 176 height 276
type input "[GEOGRAPHIC_DATA]"
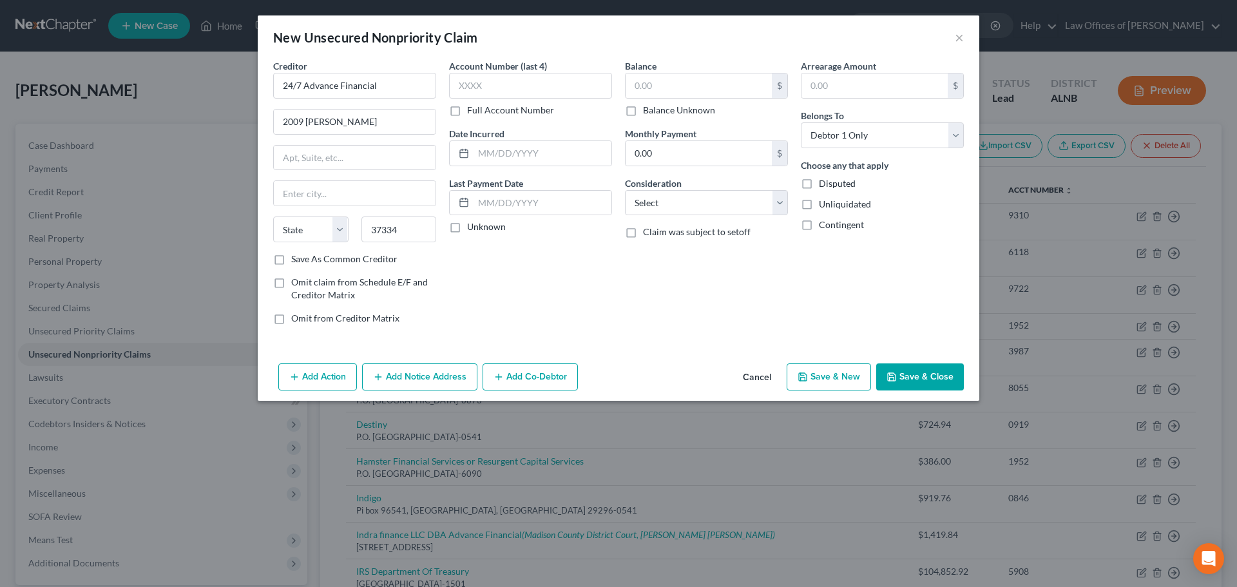
select select "44"
drag, startPoint x: 631, startPoint y: 113, endPoint x: 903, endPoint y: 377, distance: 379.6
click at [643, 112] on label "Balance Unknown" at bounding box center [679, 110] width 72 height 13
click at [648, 112] on input "Balance Unknown" at bounding box center [652, 108] width 8 height 8
checkbox input "true"
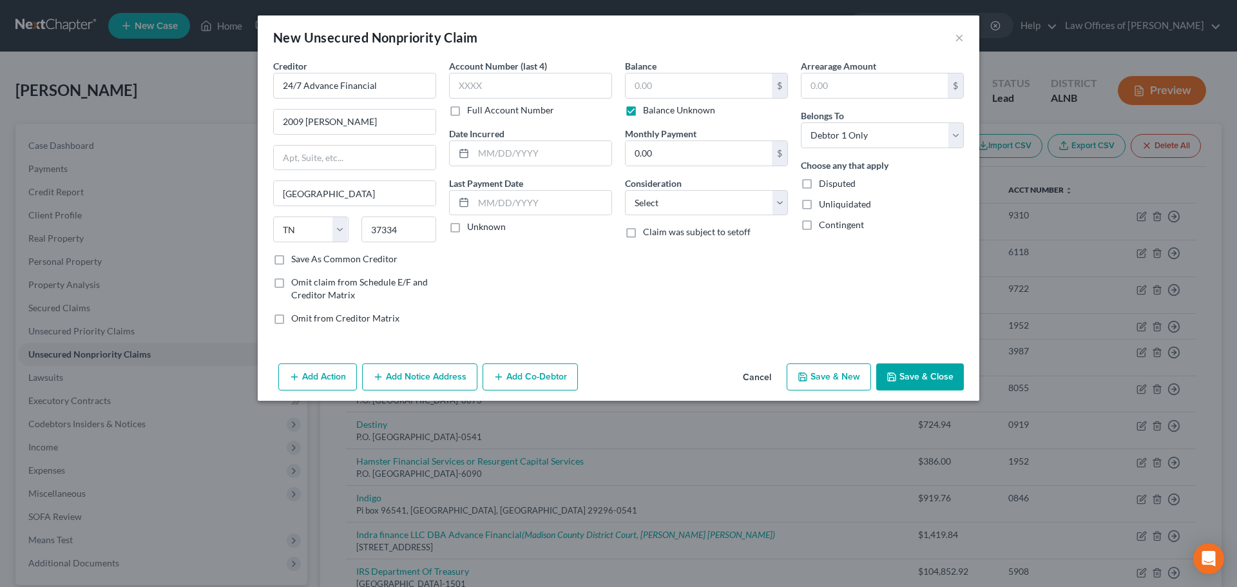
type input "0.00"
click at [921, 377] on button "Save & Close" at bounding box center [920, 376] width 88 height 27
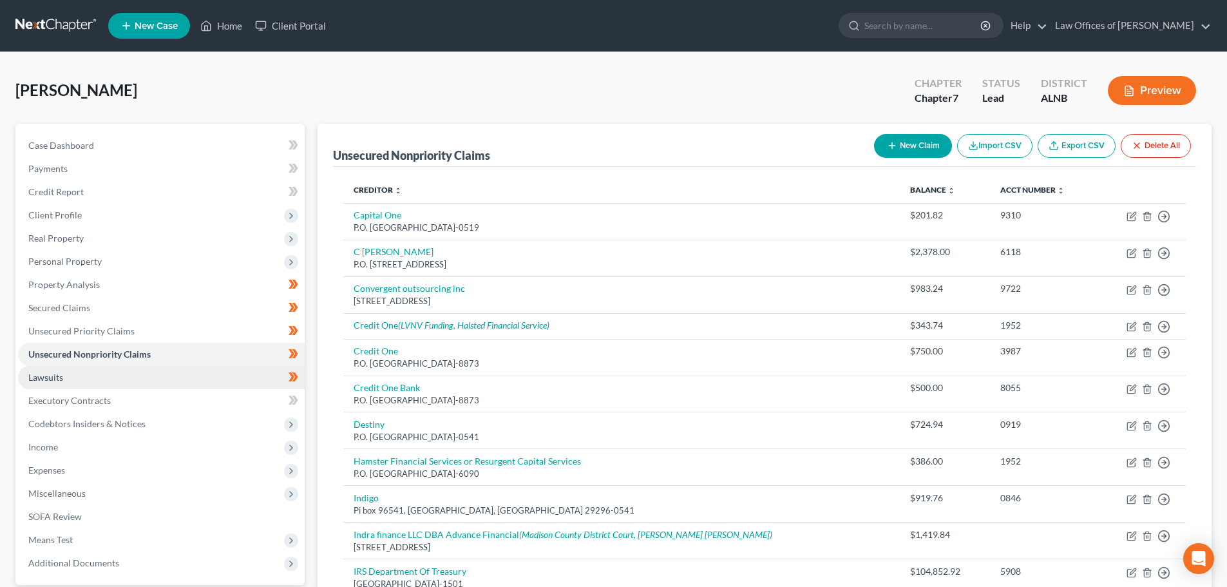
click at [128, 372] on link "Lawsuits" at bounding box center [161, 377] width 287 height 23
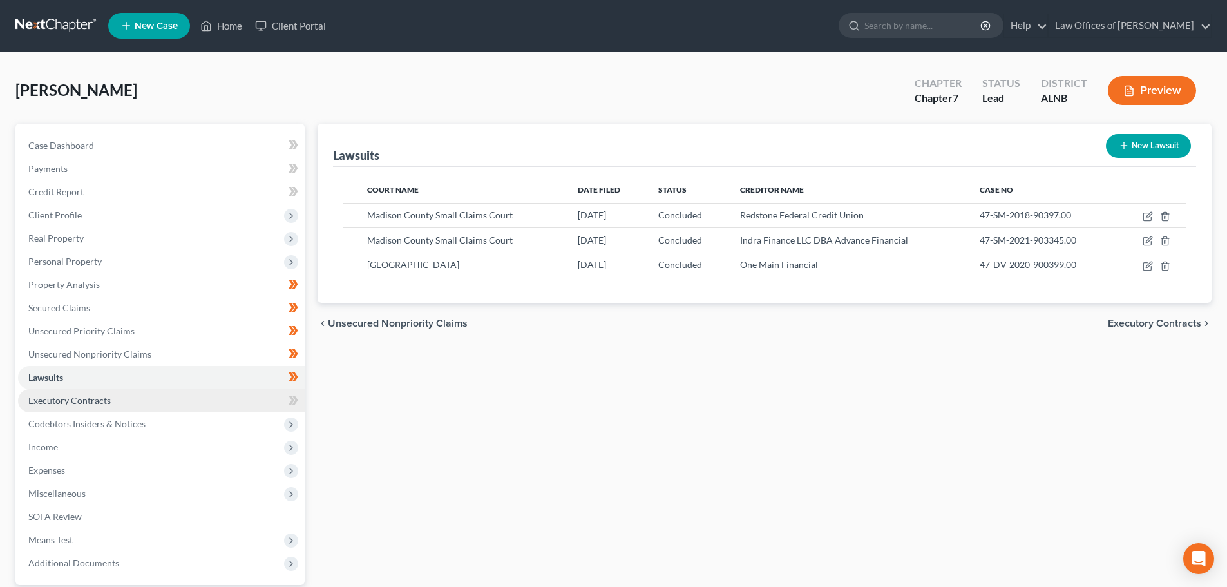
click at [120, 403] on link "Executory Contracts" at bounding box center [161, 400] width 287 height 23
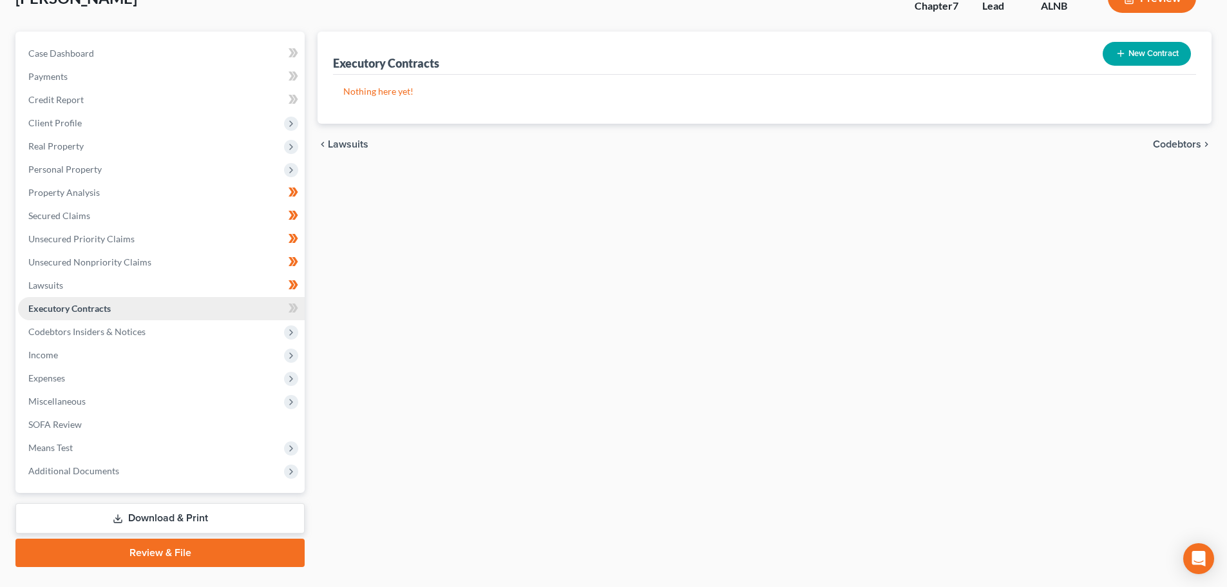
scroll to position [121, 0]
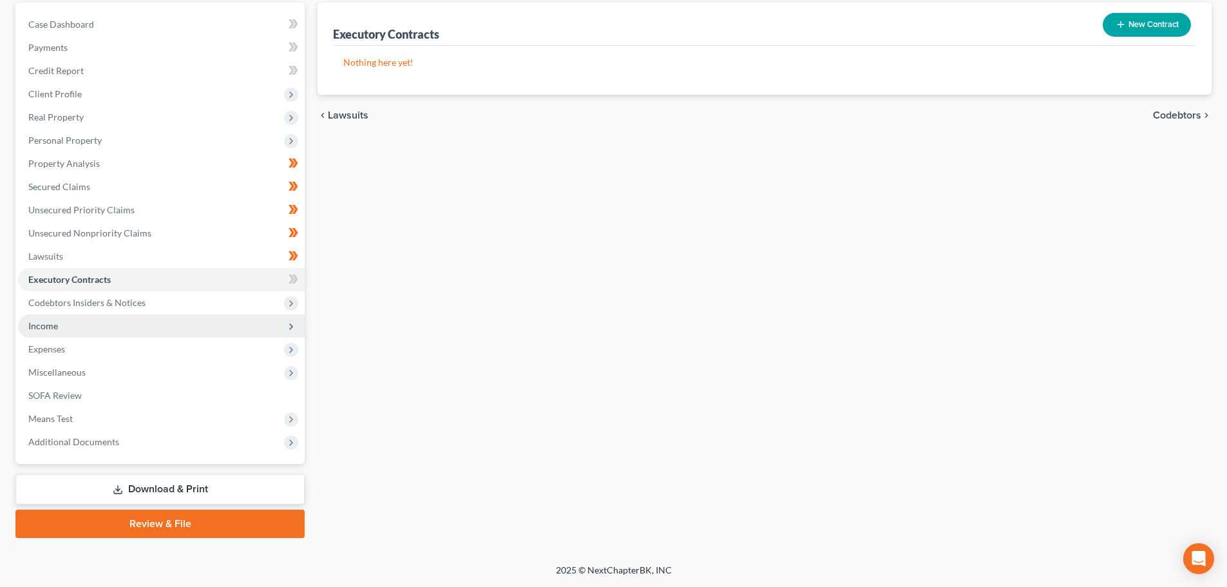
click at [103, 329] on span "Income" at bounding box center [161, 325] width 287 height 23
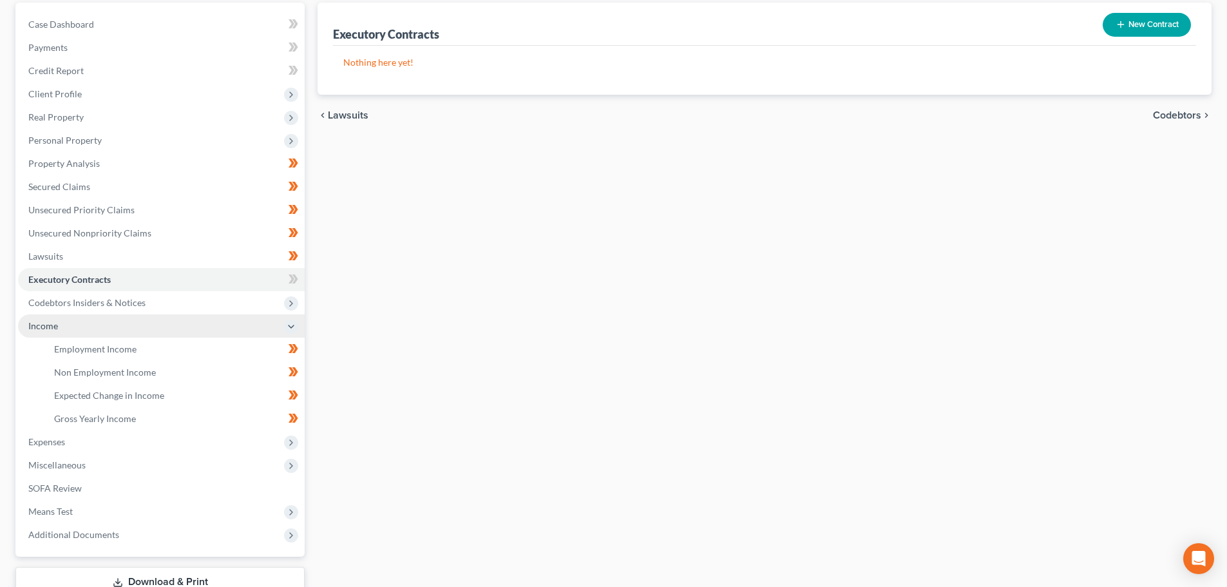
click at [286, 328] on icon at bounding box center [291, 327] width 10 height 10
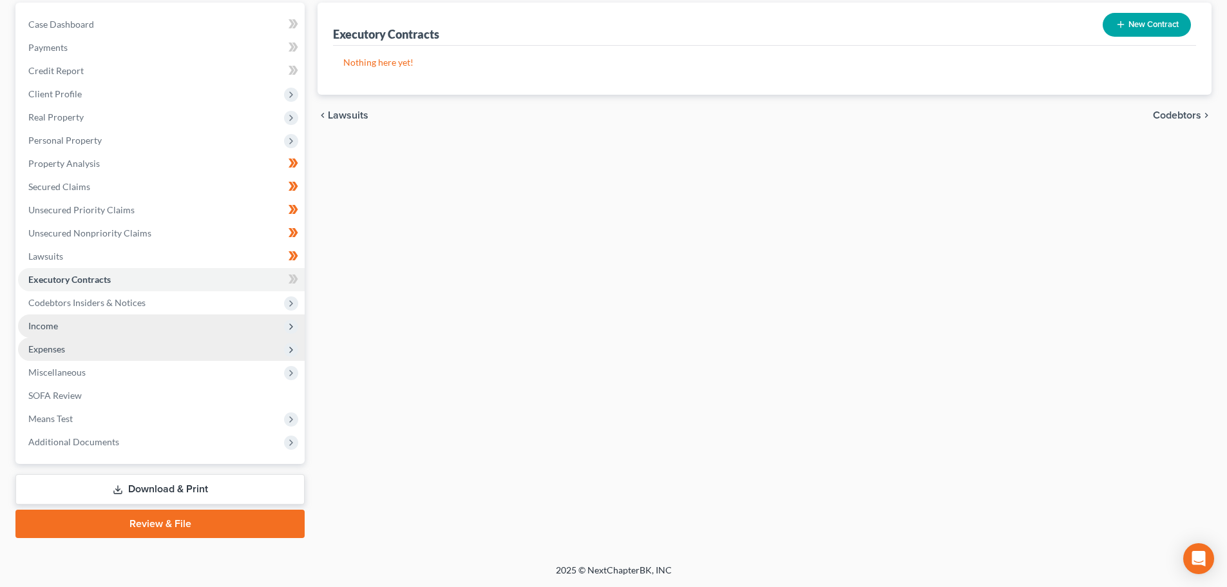
click at [289, 345] on icon at bounding box center [291, 350] width 10 height 10
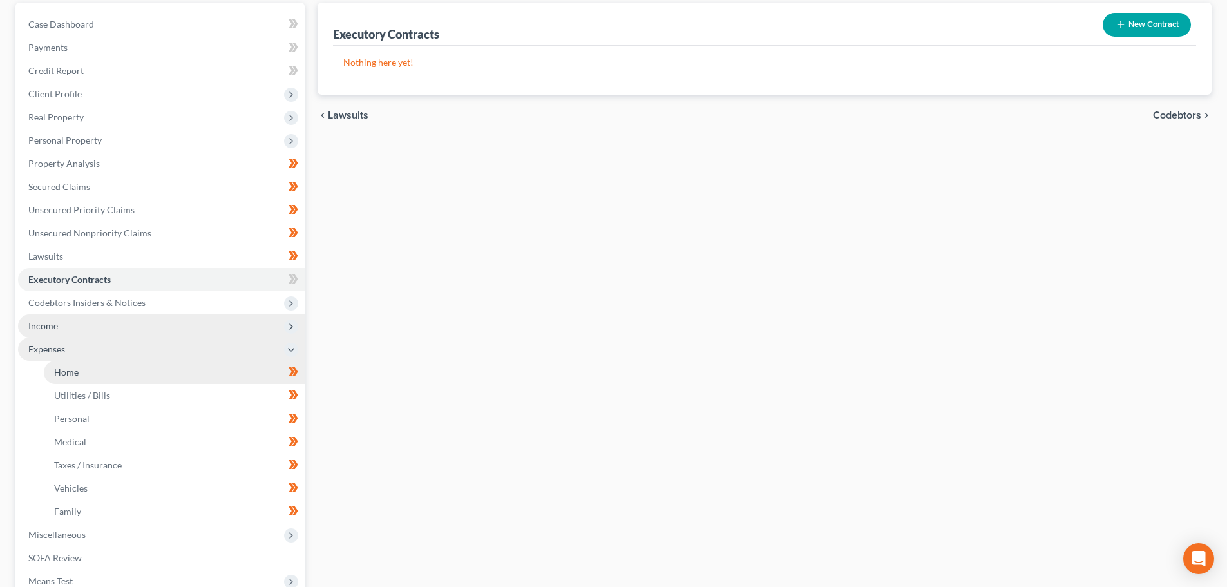
click at [157, 368] on link "Home" at bounding box center [174, 372] width 261 height 23
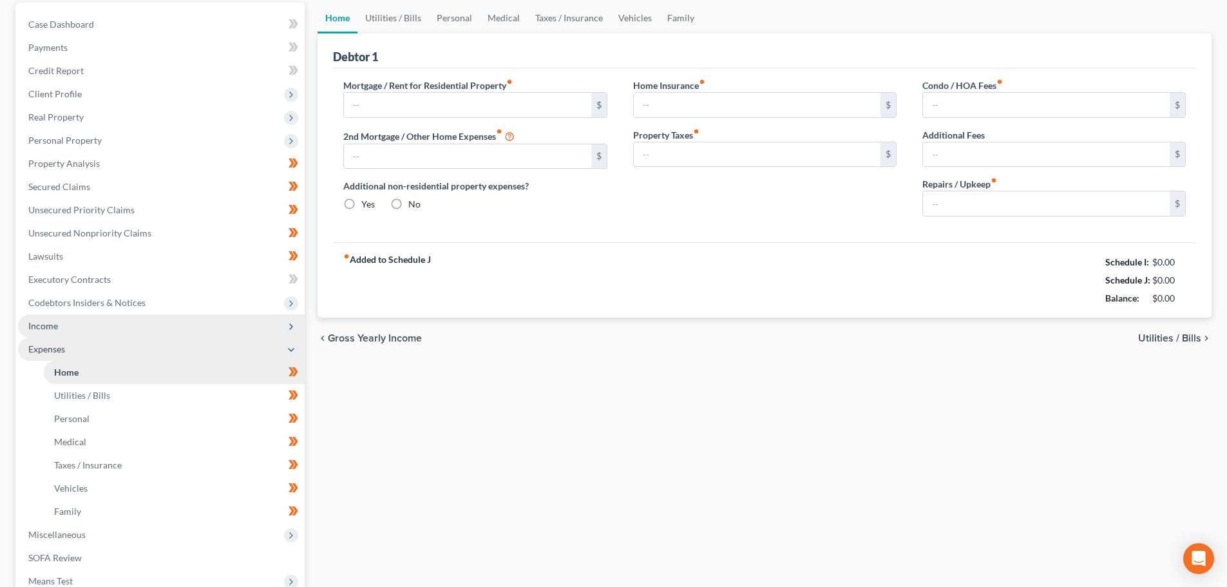
type input "0.00"
radio input "true"
type input "0.00"
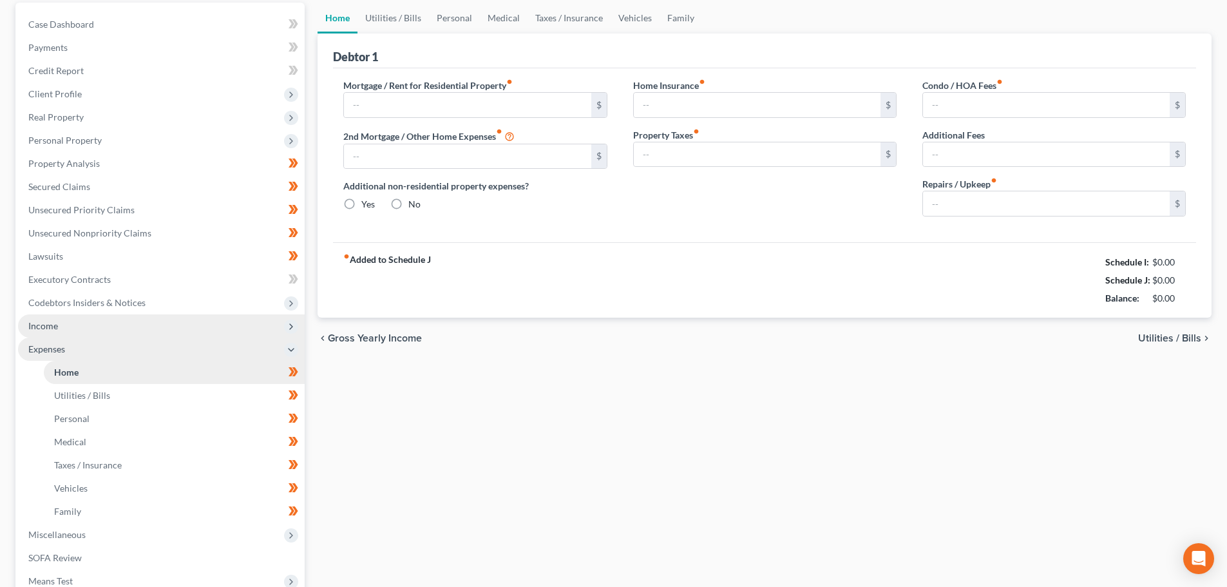
type input "0.00"
type input "200.00"
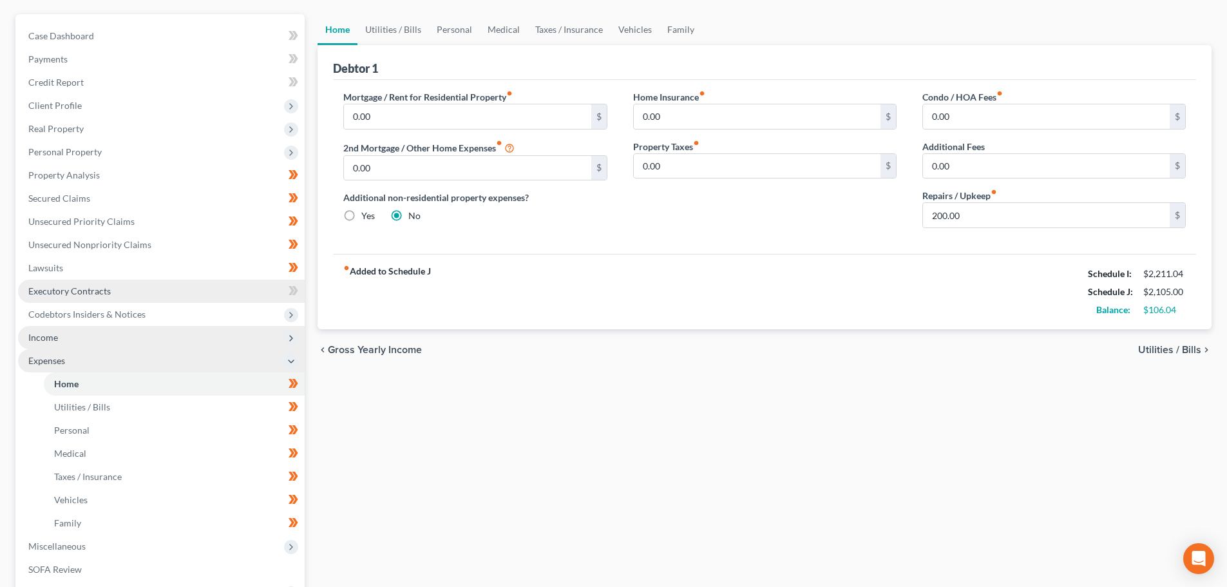
scroll to position [129, 0]
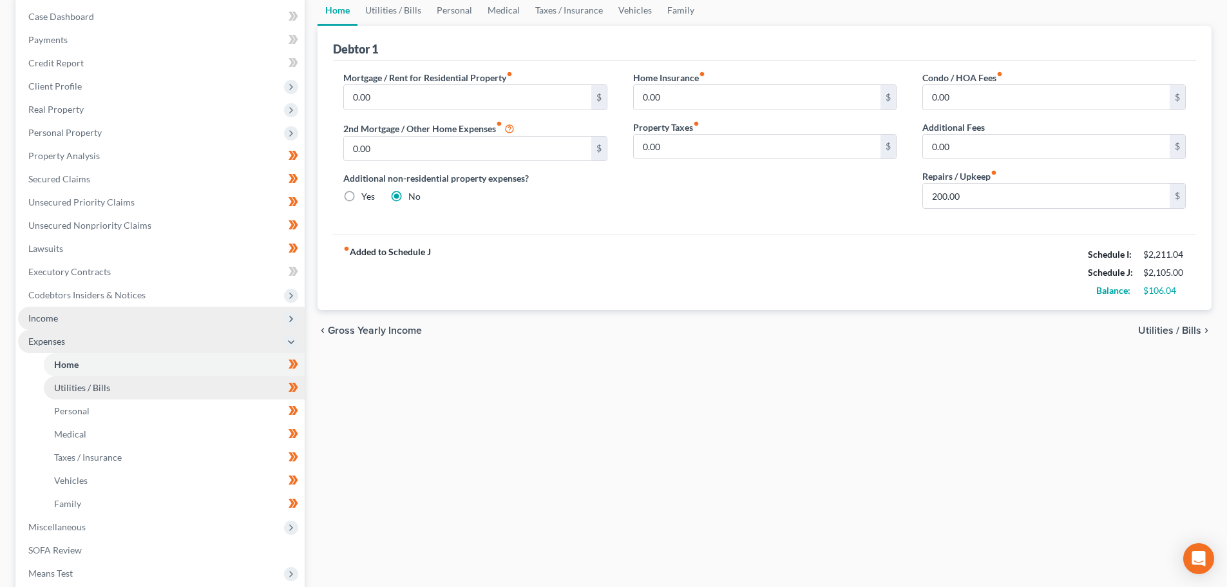
click at [115, 388] on link "Utilities / Bills" at bounding box center [174, 387] width 261 height 23
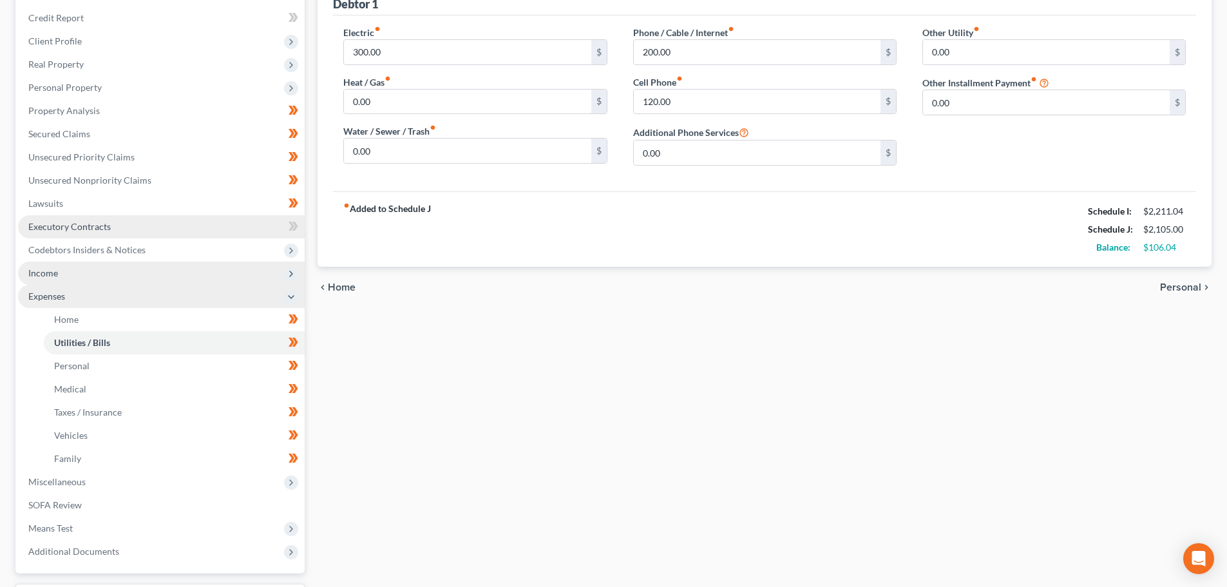
scroll to position [193, 0]
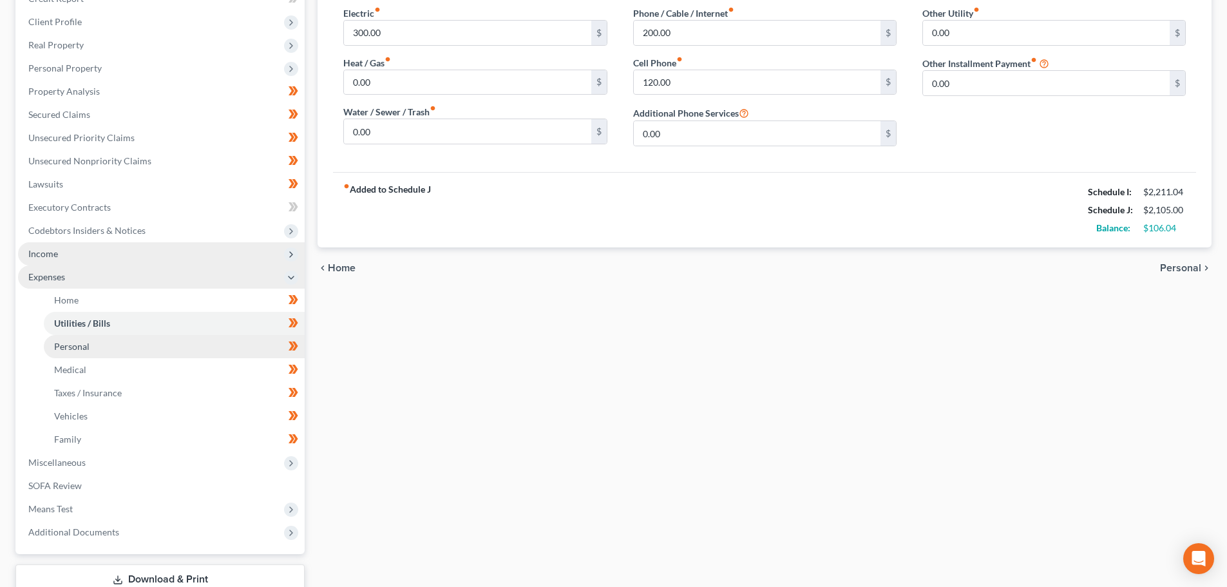
click at [129, 346] on link "Personal" at bounding box center [174, 346] width 261 height 23
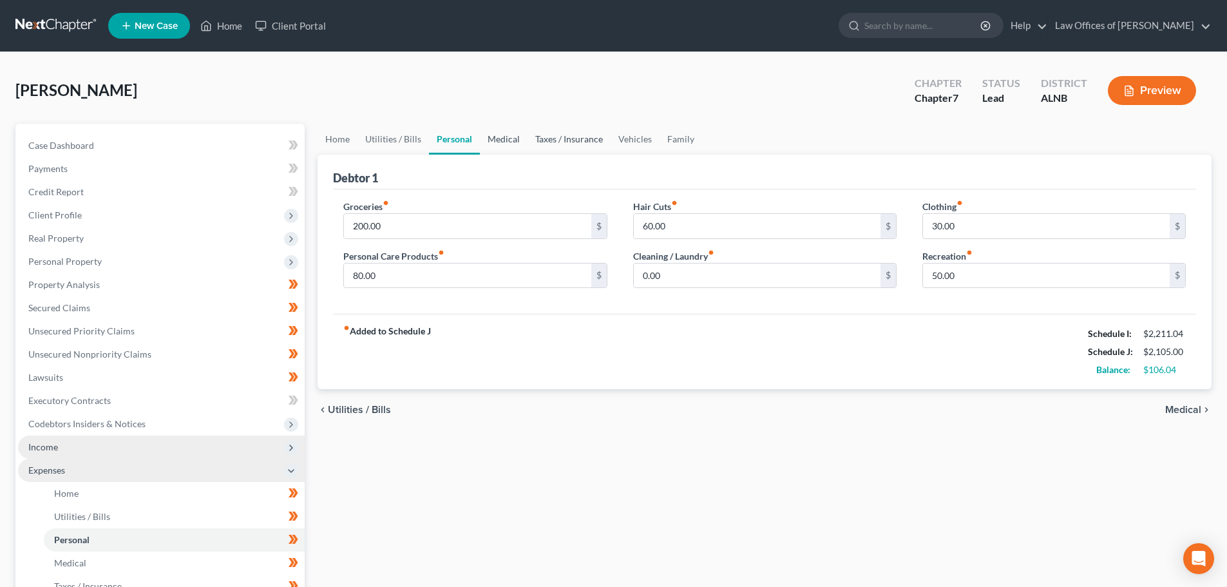
drag, startPoint x: 499, startPoint y: 138, endPoint x: 530, endPoint y: 139, distance: 30.9
click at [501, 139] on link "Medical" at bounding box center [504, 139] width 48 height 31
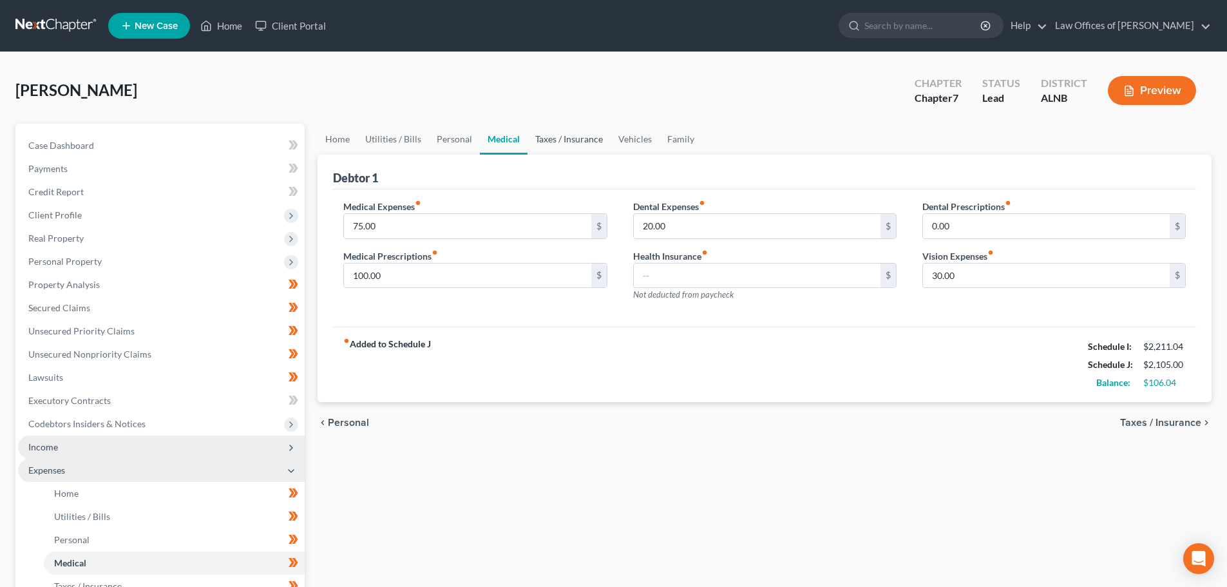
click at [550, 139] on link "Taxes / Insurance" at bounding box center [569, 139] width 83 height 31
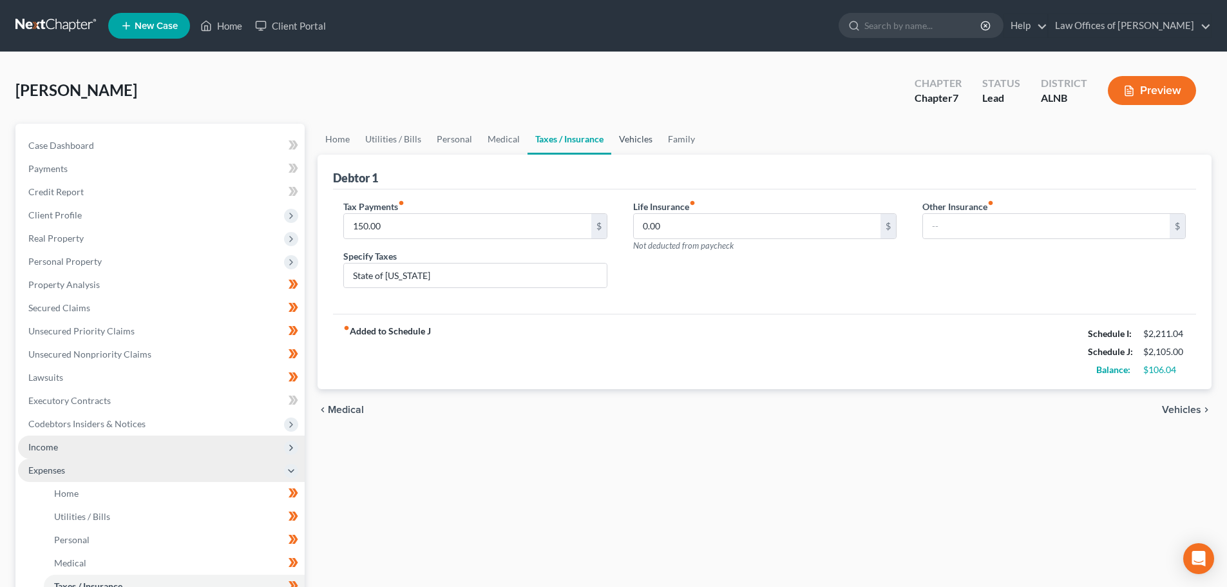
click at [626, 133] on link "Vehicles" at bounding box center [635, 139] width 49 height 31
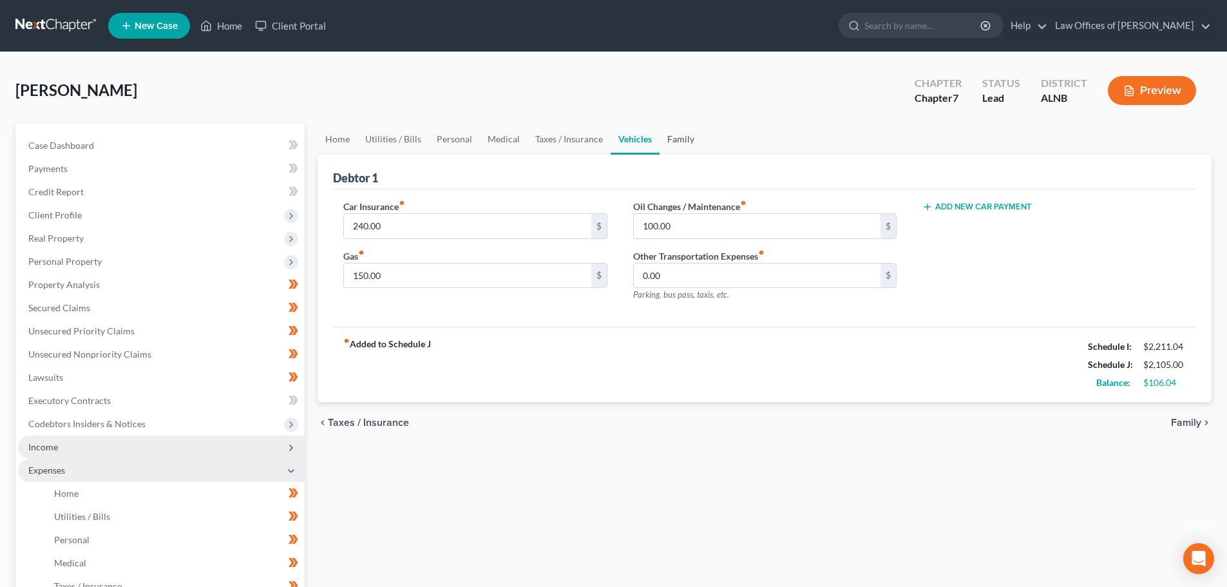
click at [678, 136] on link "Family" at bounding box center [681, 139] width 43 height 31
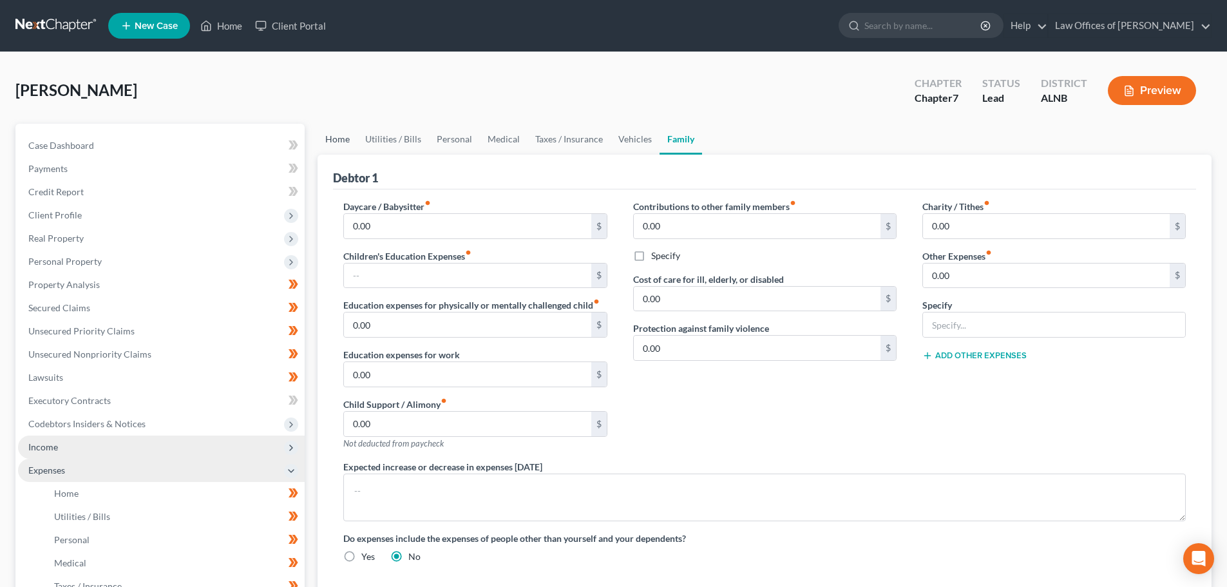
click at [340, 138] on link "Home" at bounding box center [338, 139] width 40 height 31
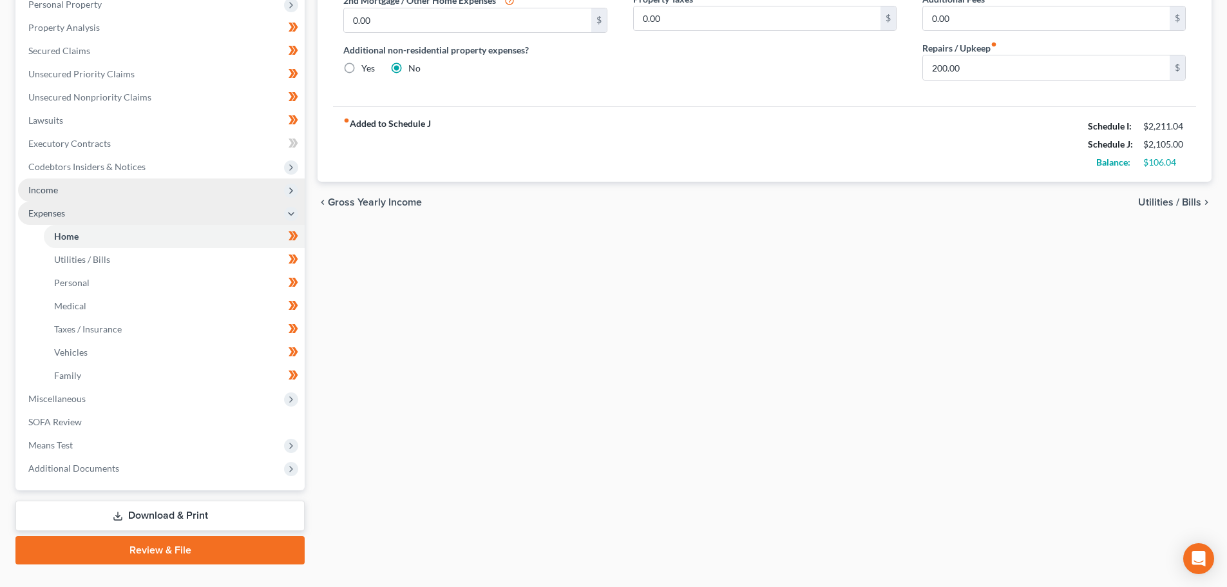
scroll to position [258, 0]
click at [282, 211] on span "Expenses" at bounding box center [161, 212] width 287 height 23
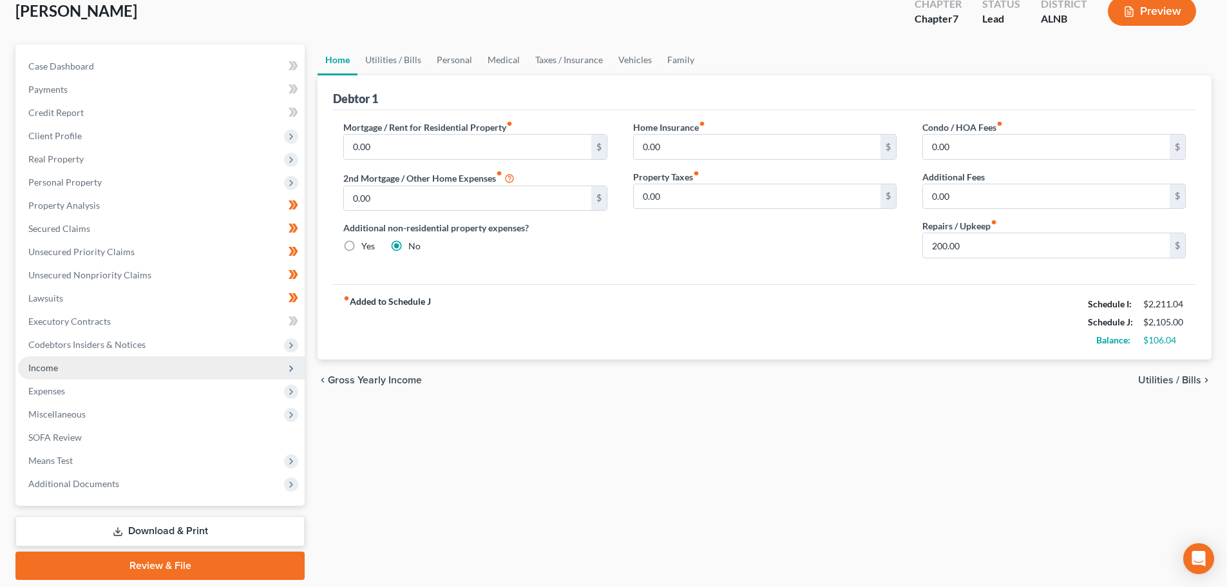
scroll to position [0, 0]
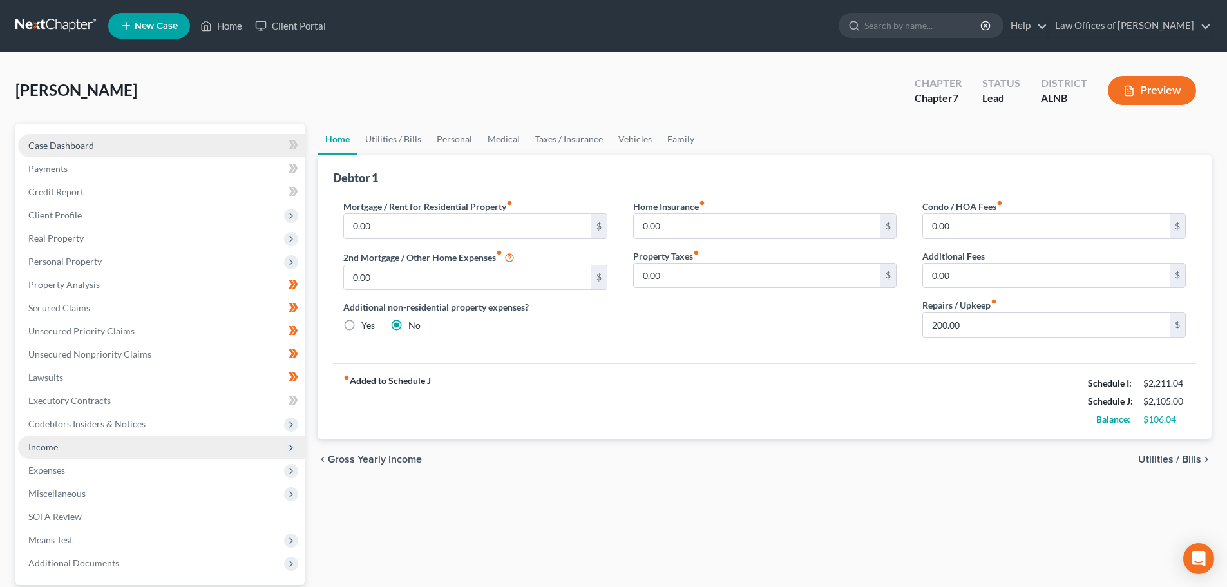
click at [94, 146] on link "Case Dashboard" at bounding box center [161, 145] width 287 height 23
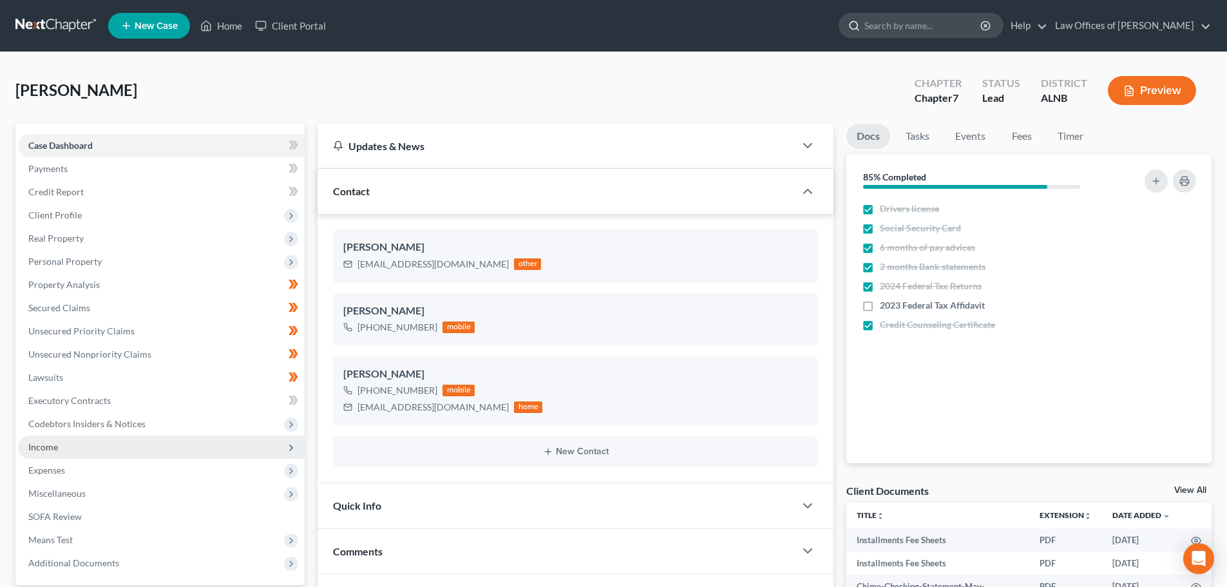
click at [963, 28] on input "search" at bounding box center [924, 26] width 118 height 24
type input "king"
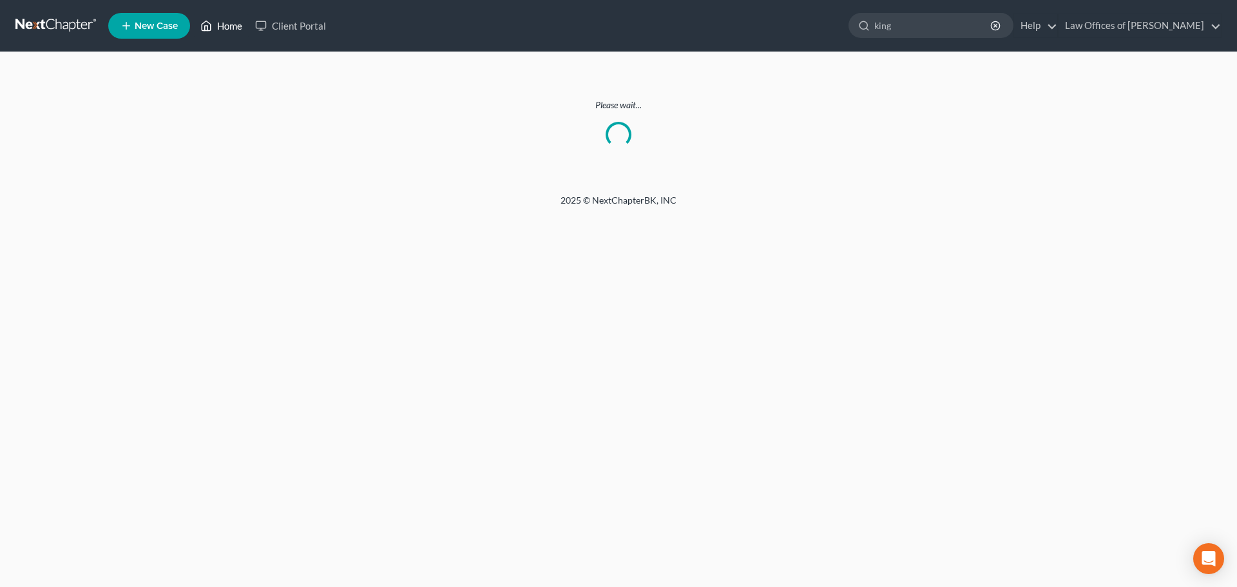
click at [226, 26] on link "Home" at bounding box center [221, 25] width 55 height 23
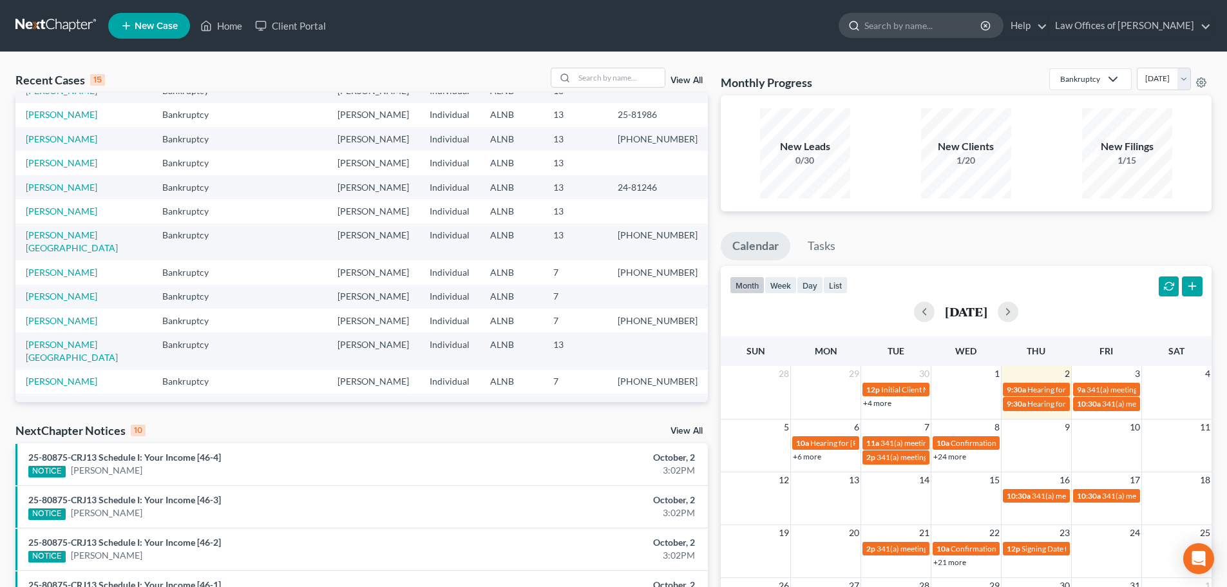
click at [936, 22] on input "search" at bounding box center [924, 26] width 118 height 24
type input "king"
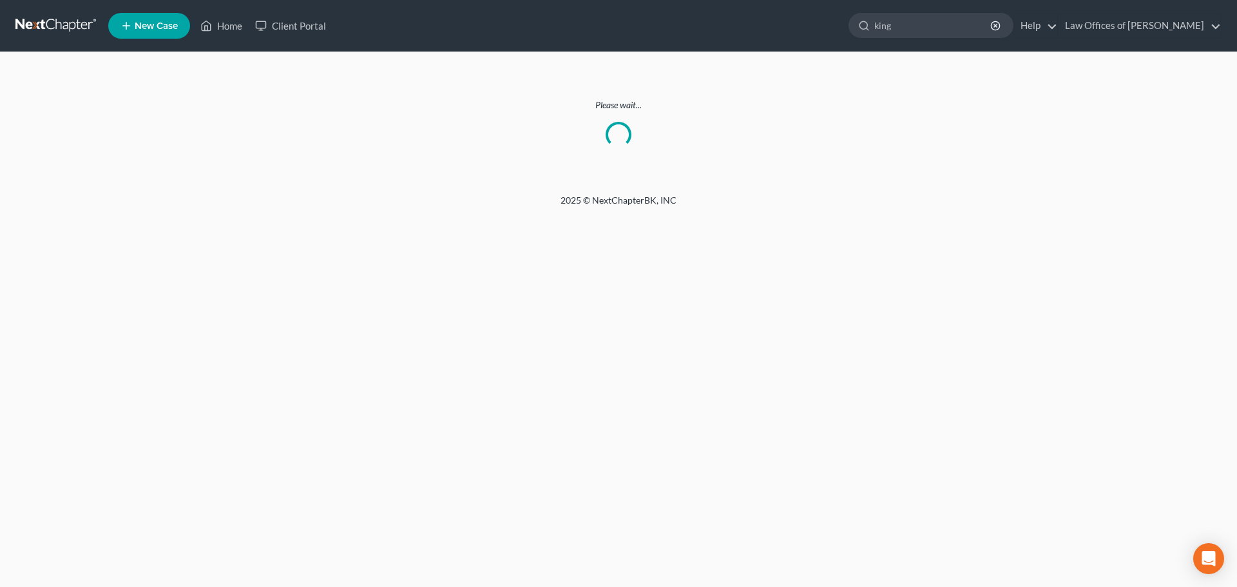
click at [75, 23] on link at bounding box center [56, 25] width 82 height 23
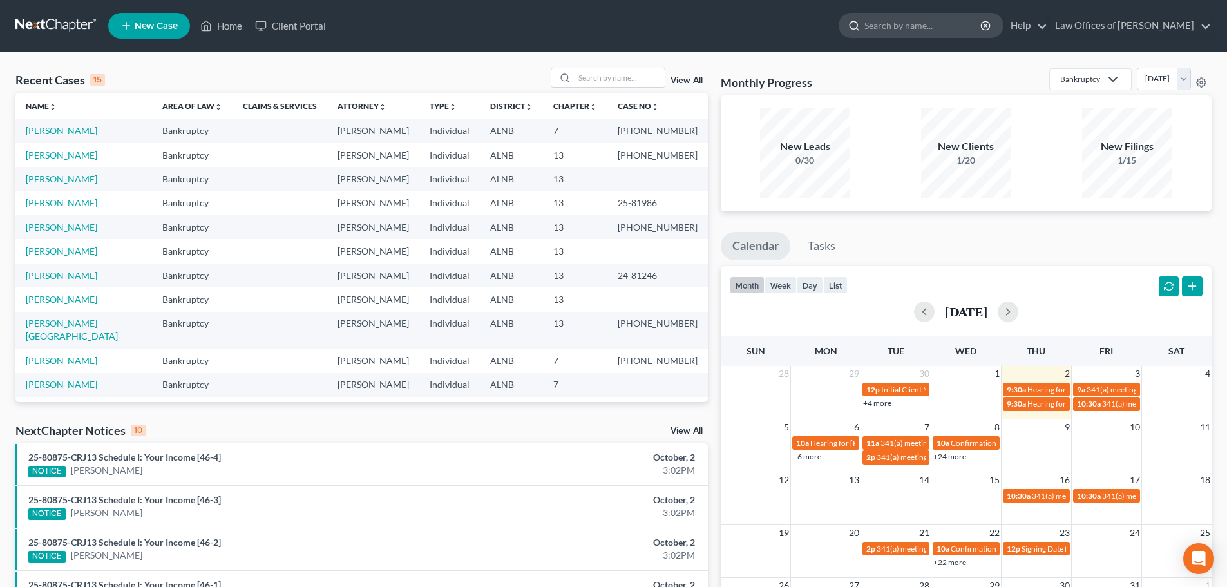
click at [901, 28] on input "search" at bounding box center [924, 26] width 118 height 24
type input "kin"
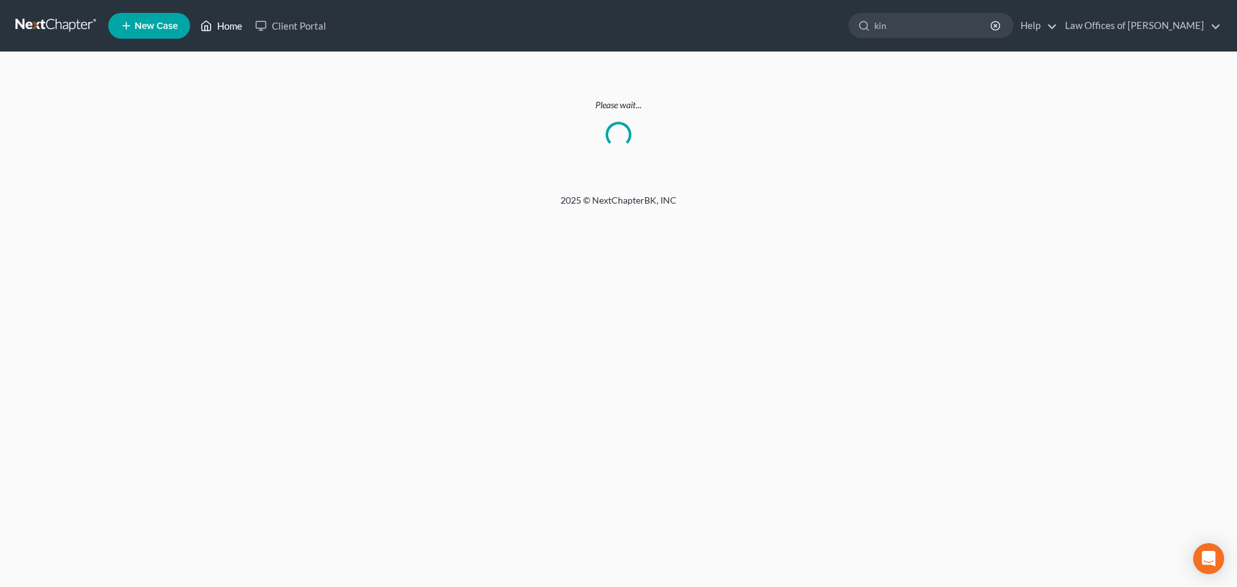
click at [238, 22] on link "Home" at bounding box center [221, 25] width 55 height 23
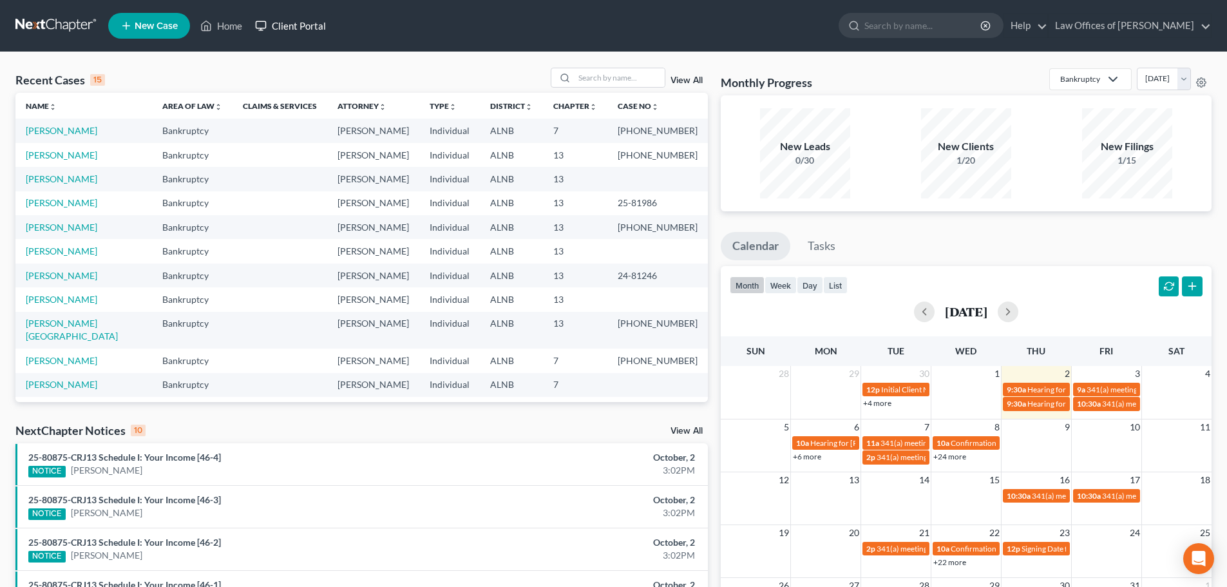
click at [314, 25] on link "Client Portal" at bounding box center [291, 25] width 84 height 23
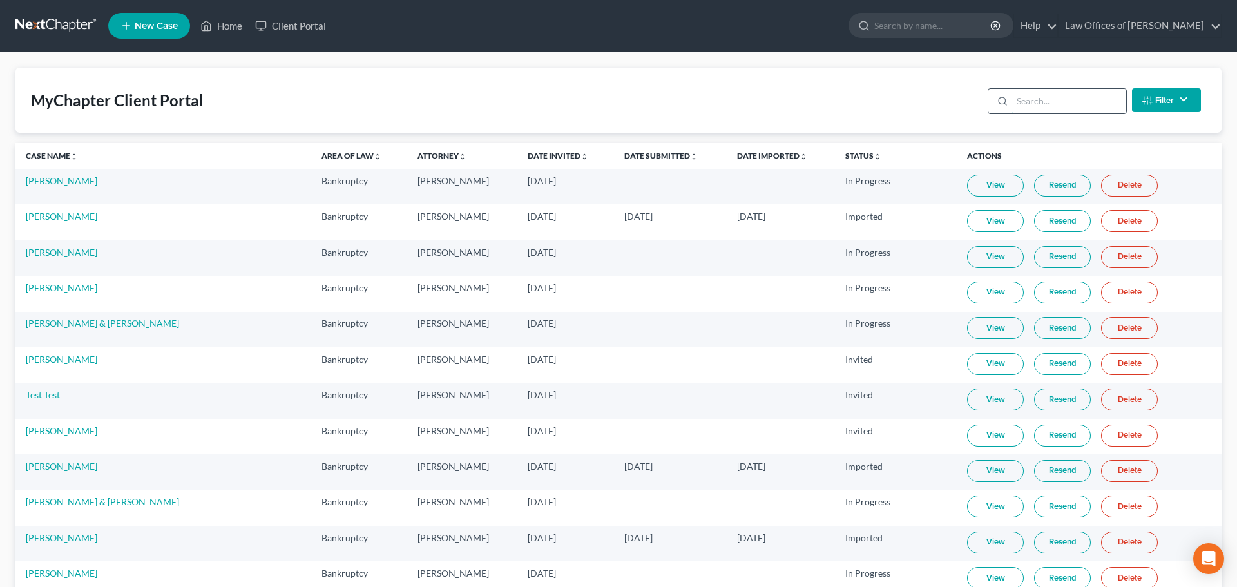
click at [1072, 99] on input "search" at bounding box center [1069, 101] width 114 height 24
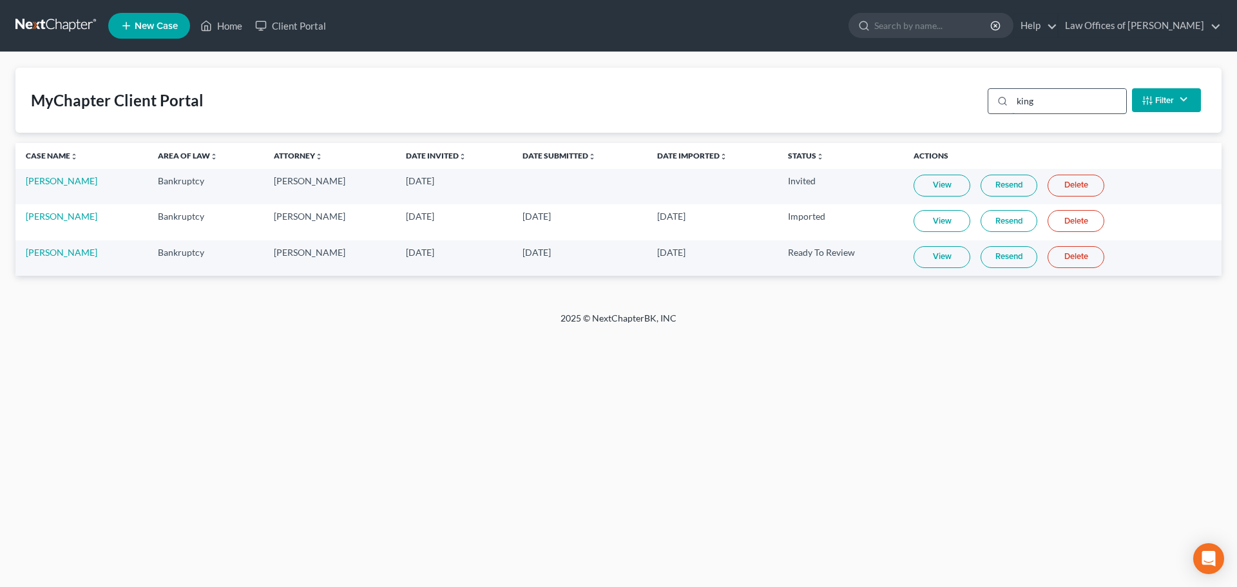
type input "king"
click at [60, 220] on link "[PERSON_NAME]" at bounding box center [62, 216] width 72 height 11
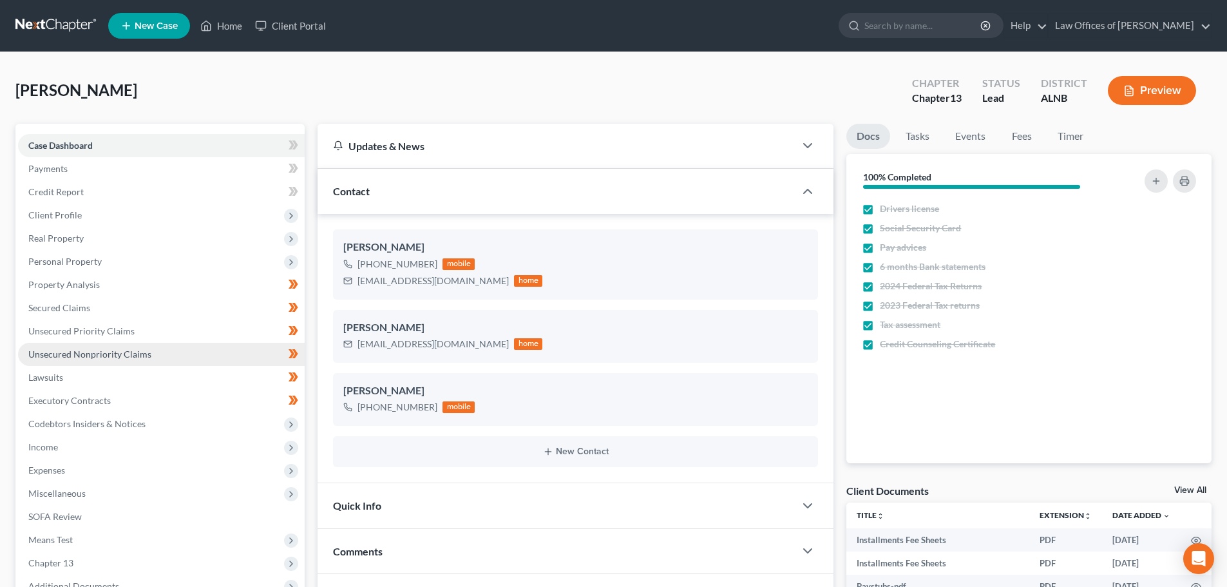
click at [126, 350] on span "Unsecured Nonpriority Claims" at bounding box center [89, 354] width 123 height 11
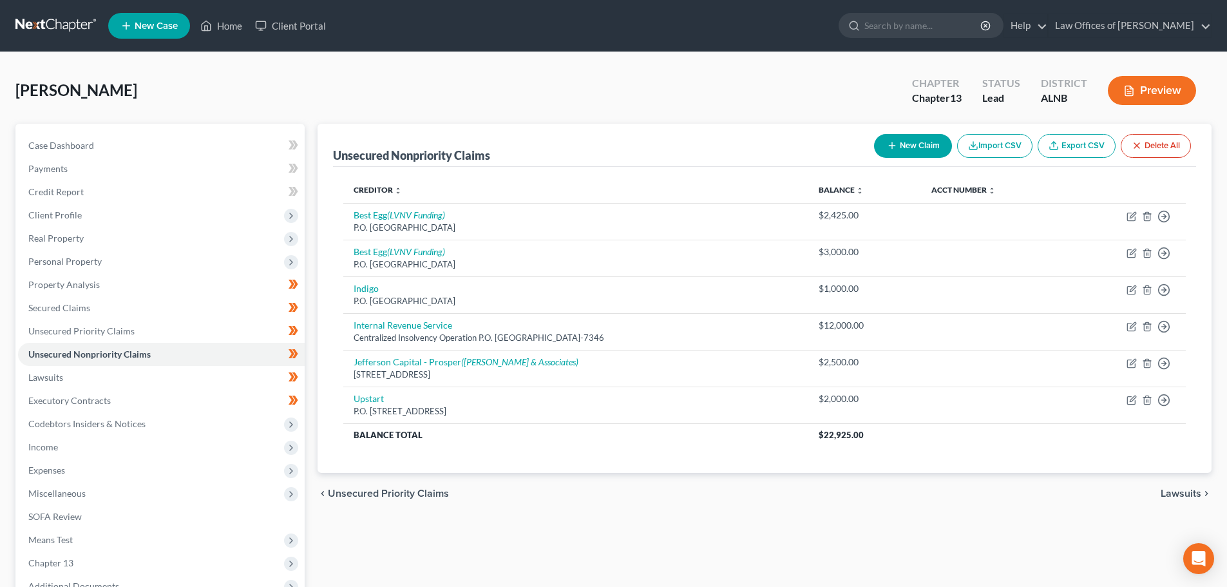
click at [913, 140] on button "New Claim" at bounding box center [913, 146] width 78 height 24
select select "0"
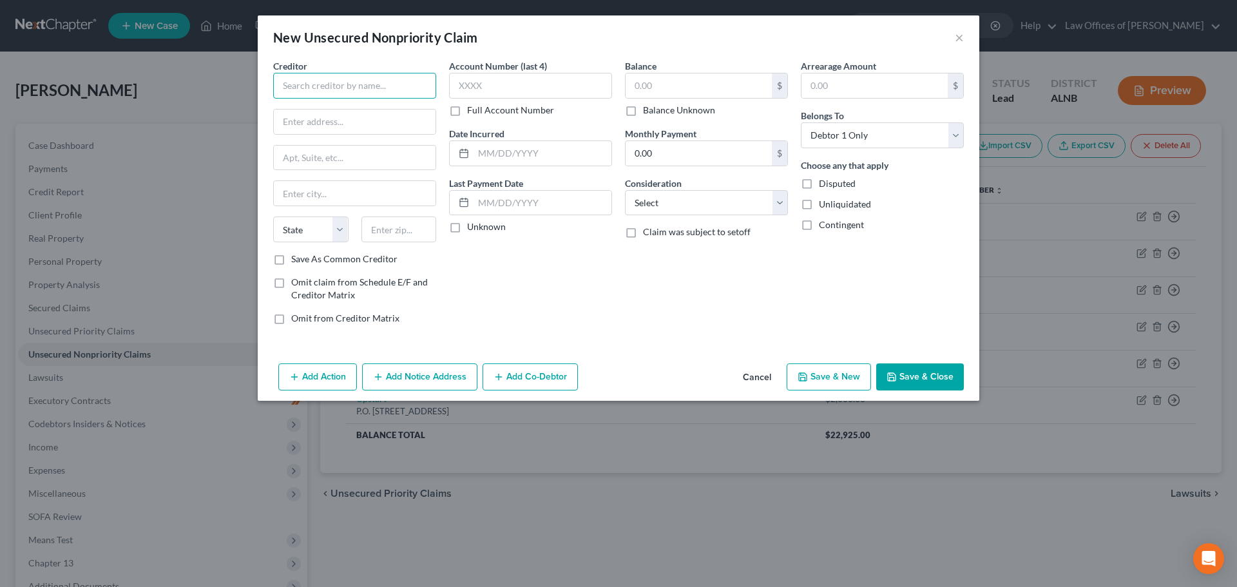
click at [360, 81] on input "text" at bounding box center [354, 86] width 163 height 26
click at [303, 112] on div "Zip INC" at bounding box center [351, 108] width 134 height 13
type input "Zip INC"
type input "228 Park Ave S"
type input "PMB 59872"
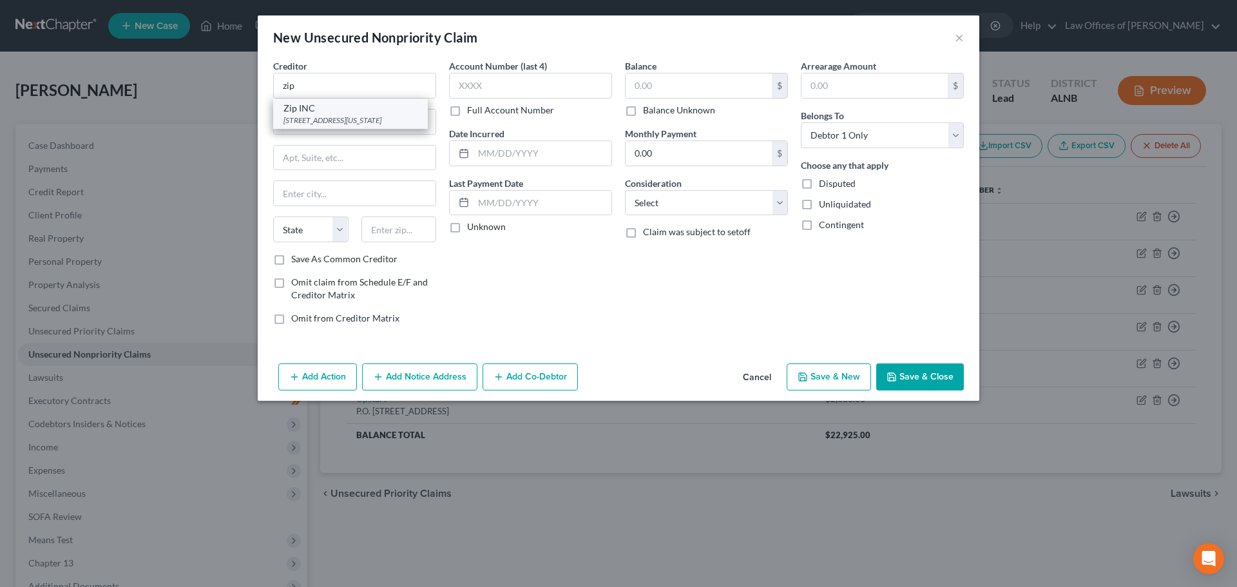
type input "New York"
select select "35"
type input "10003"
click at [643, 110] on label "Balance Unknown" at bounding box center [679, 110] width 72 height 13
click at [648, 110] on input "Balance Unknown" at bounding box center [652, 108] width 8 height 8
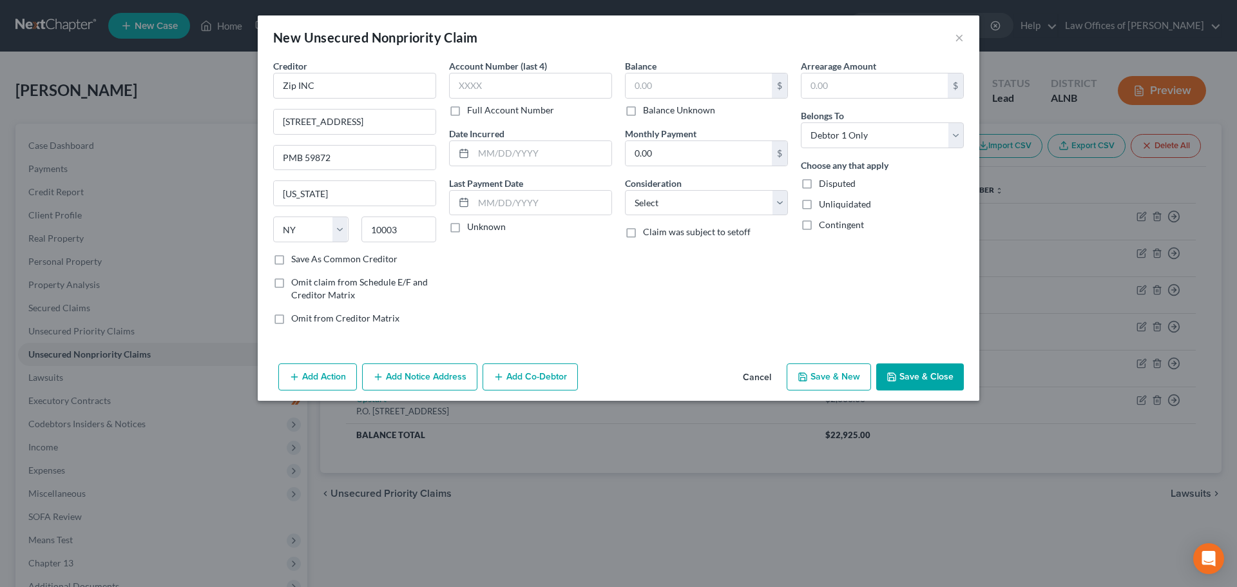
checkbox input "true"
type input "0.00"
click at [924, 376] on button "Save & Close" at bounding box center [920, 376] width 88 height 27
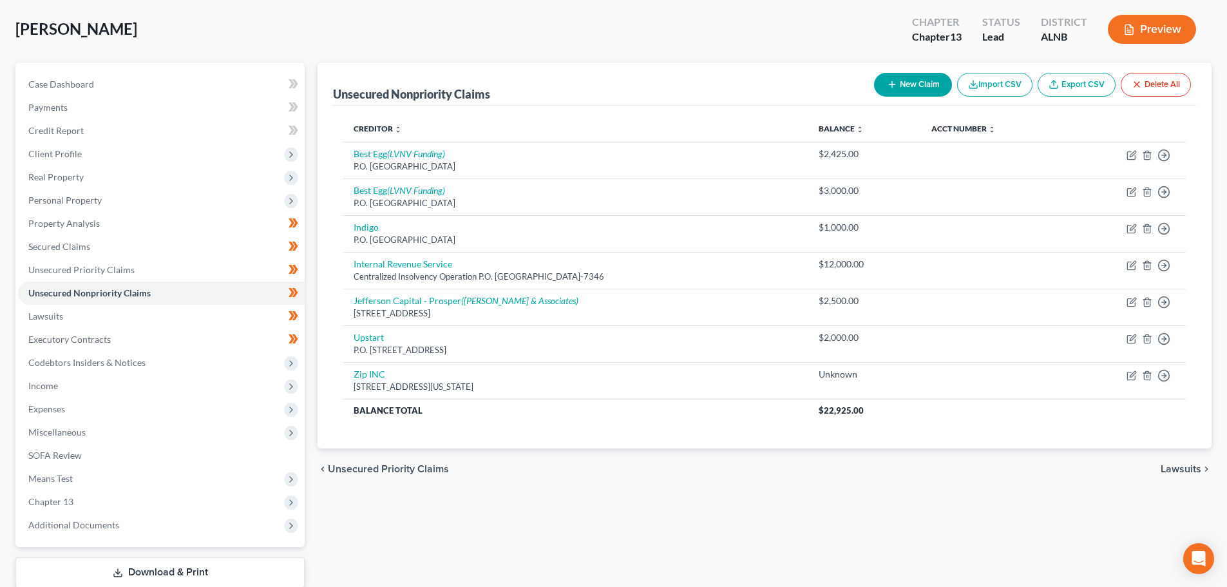
scroll to position [144, 0]
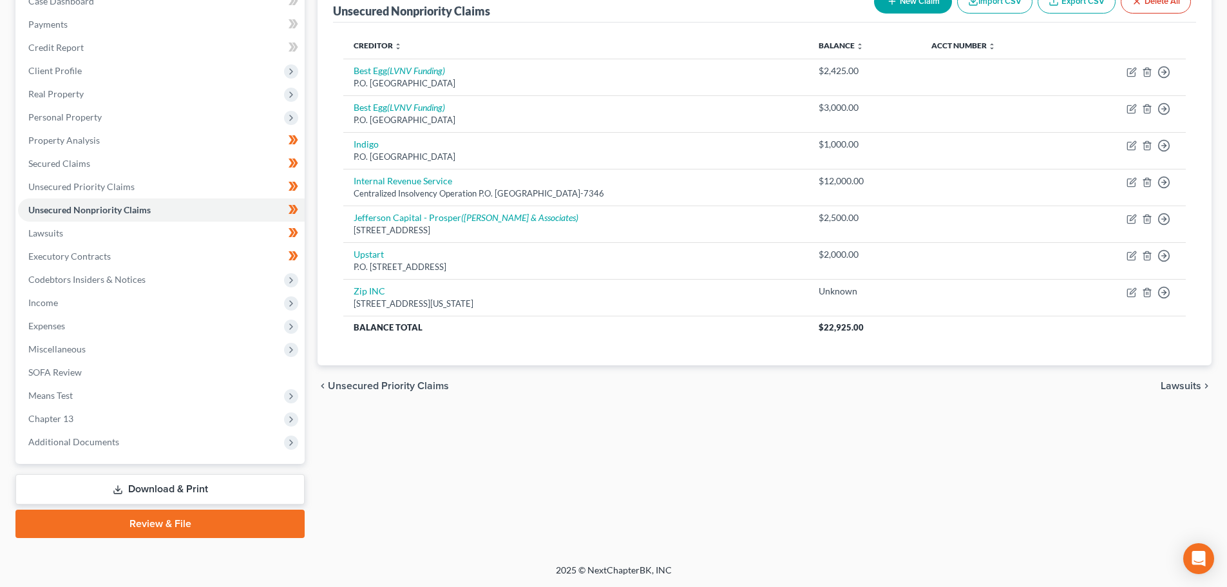
click at [745, 477] on div "Unsecured Nonpriority Claims New Claim Import CSV Export CSV Delete All Credito…" at bounding box center [764, 258] width 907 height 559
click at [141, 186] on link "Unsecured Priority Claims" at bounding box center [161, 186] width 287 height 23
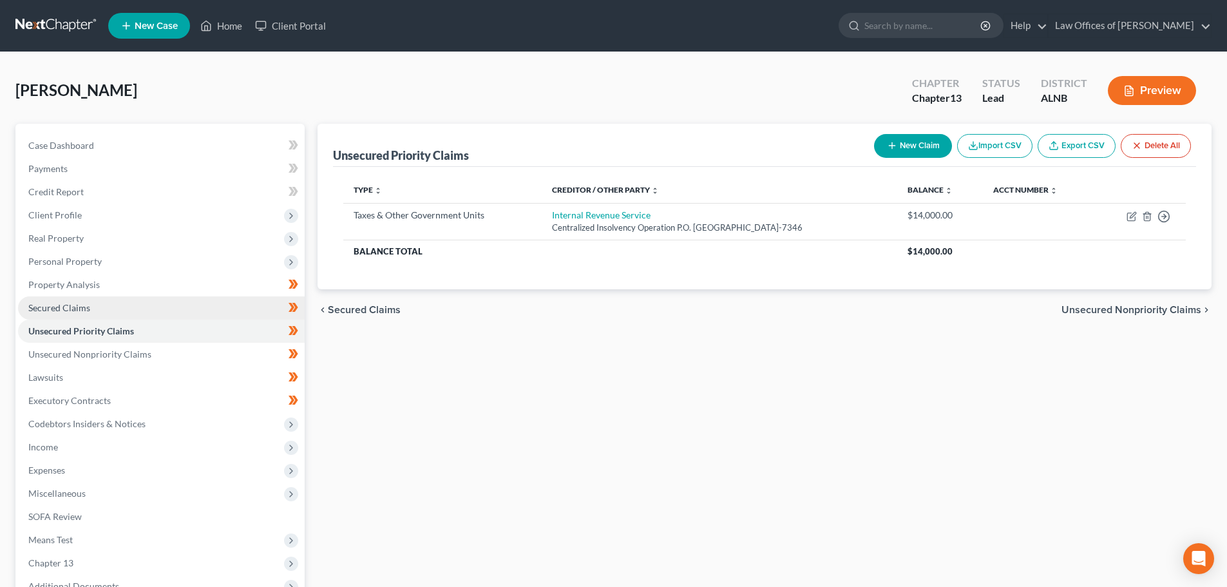
click at [99, 311] on link "Secured Claims" at bounding box center [161, 307] width 287 height 23
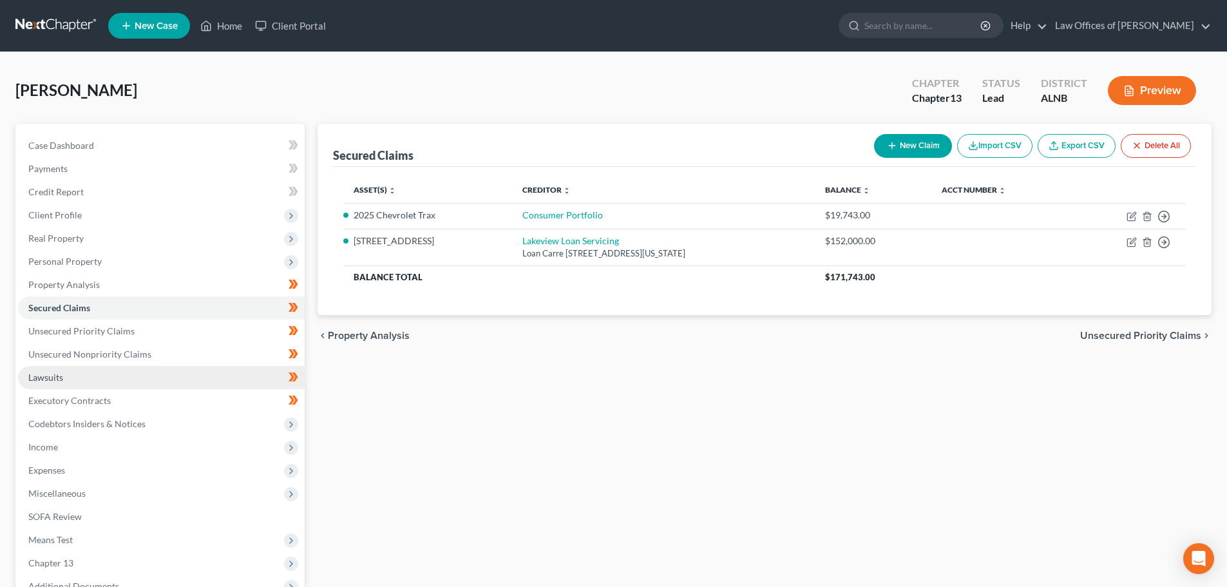
click at [101, 380] on link "Lawsuits" at bounding box center [161, 377] width 287 height 23
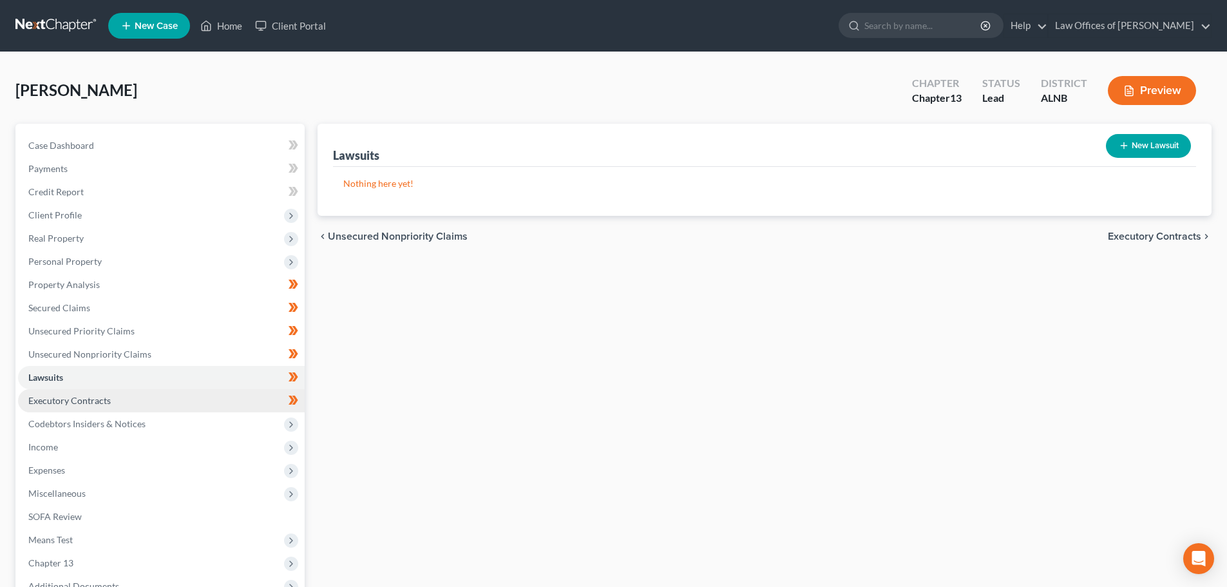
click at [126, 399] on link "Executory Contracts" at bounding box center [161, 400] width 287 height 23
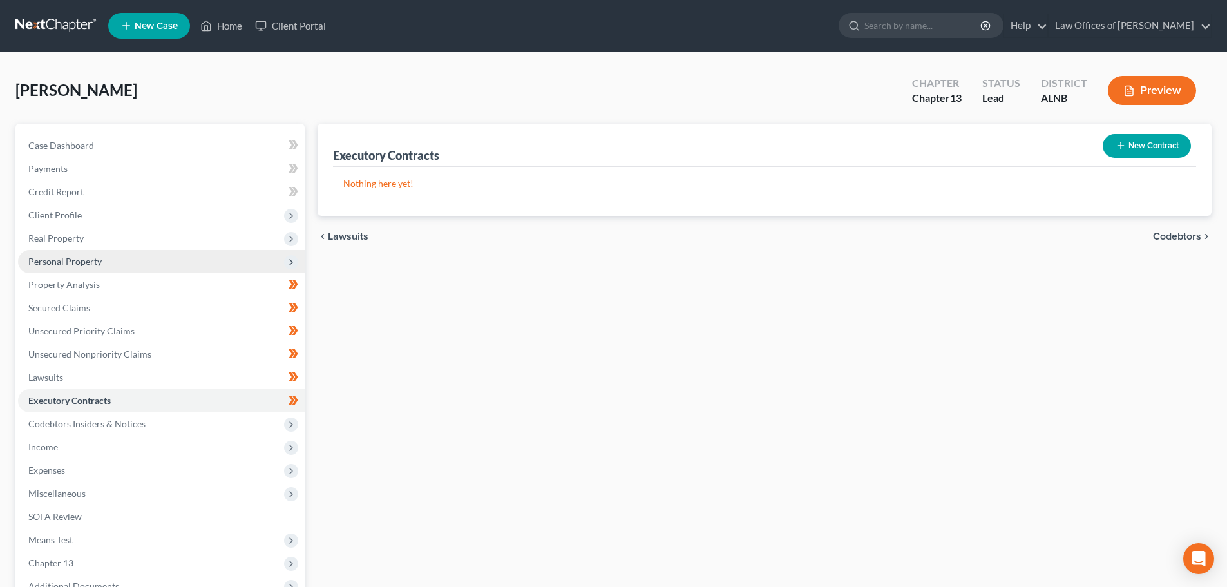
click at [117, 259] on span "Personal Property" at bounding box center [161, 261] width 287 height 23
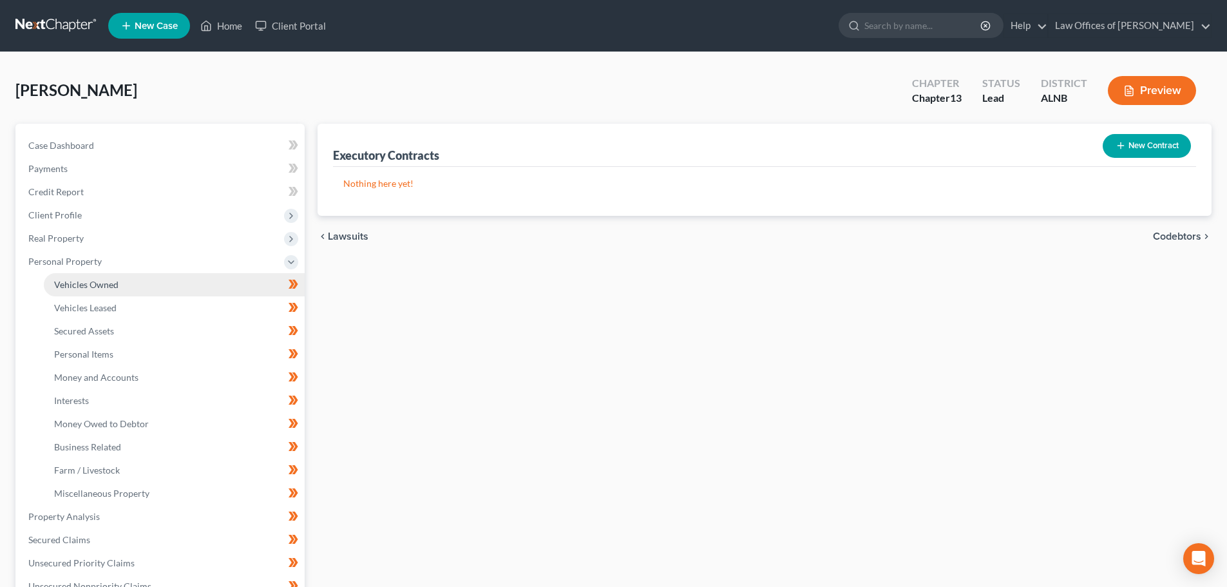
click at [135, 287] on link "Vehicles Owned" at bounding box center [174, 284] width 261 height 23
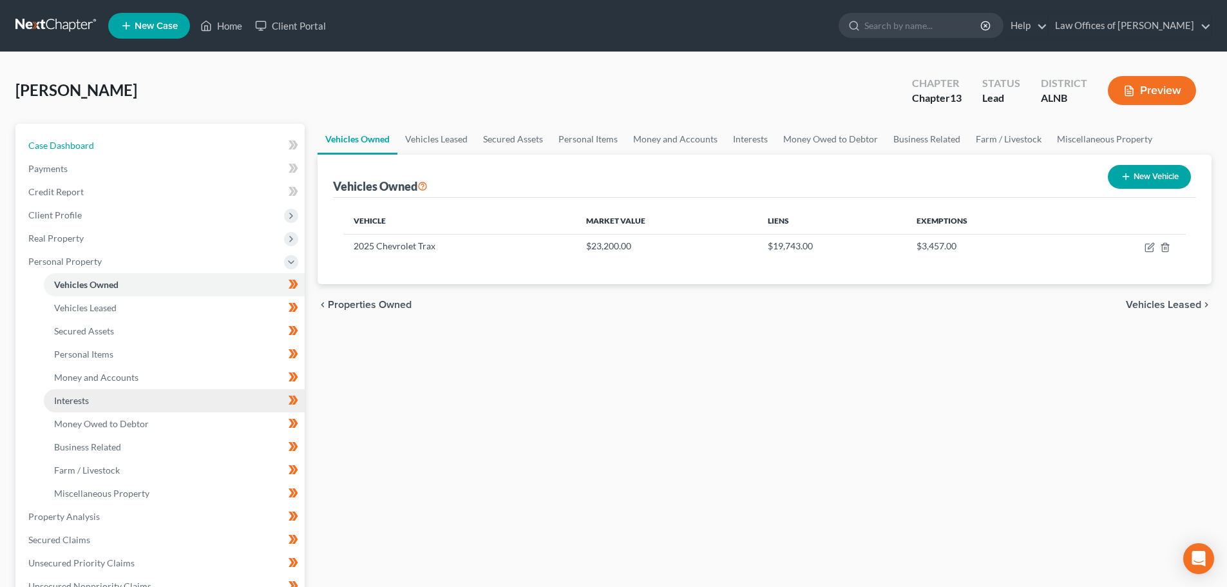
drag, startPoint x: 105, startPoint y: 149, endPoint x: 251, endPoint y: 408, distance: 297.5
click at [105, 148] on link "Case Dashboard" at bounding box center [161, 145] width 287 height 23
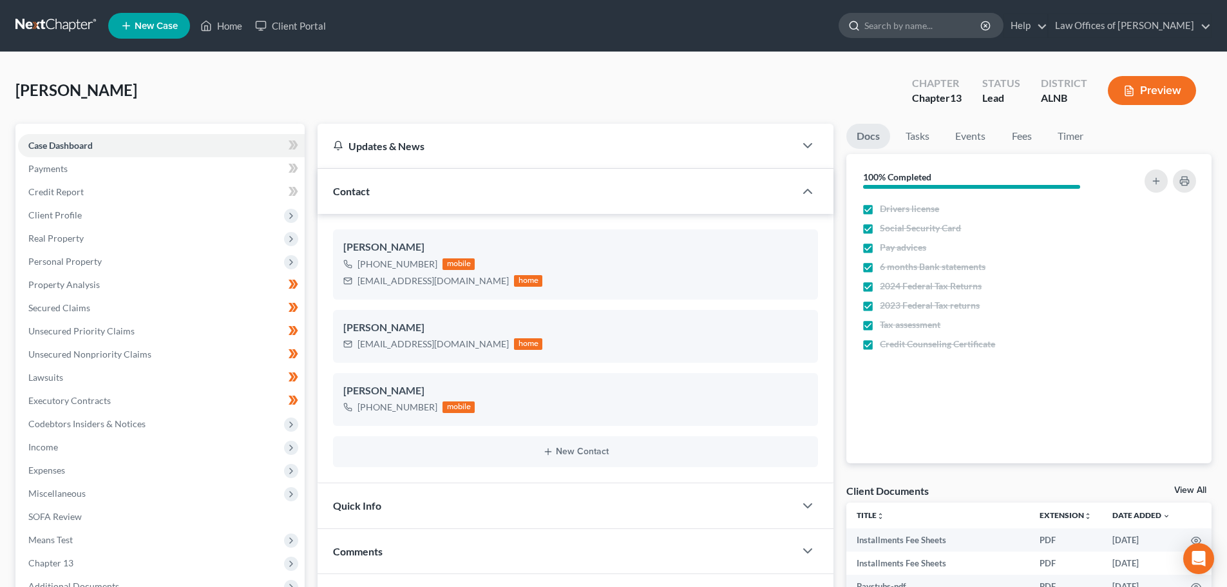
click at [935, 26] on input "search" at bounding box center [924, 26] width 118 height 24
type input "Anderson"
